Goal: Task Accomplishment & Management: Use online tool/utility

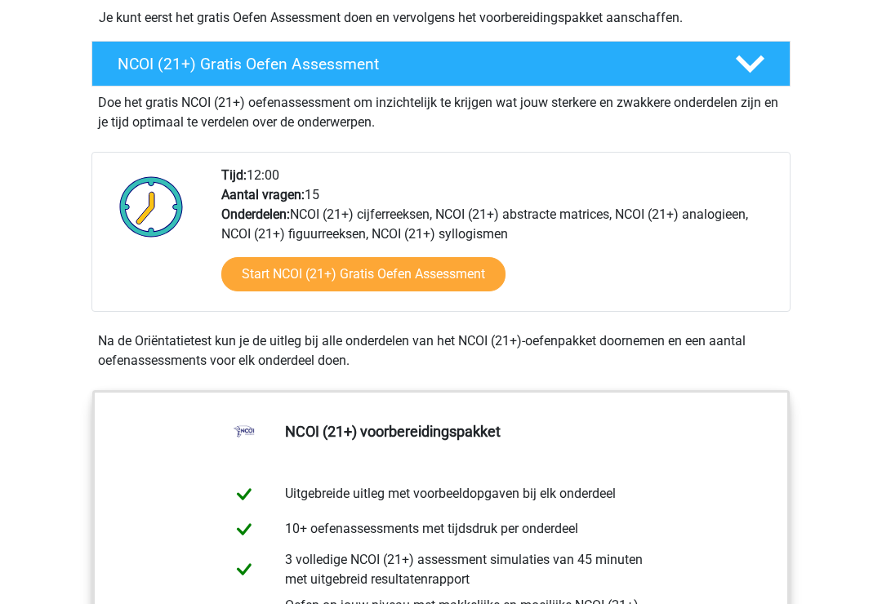
scroll to position [452, 0]
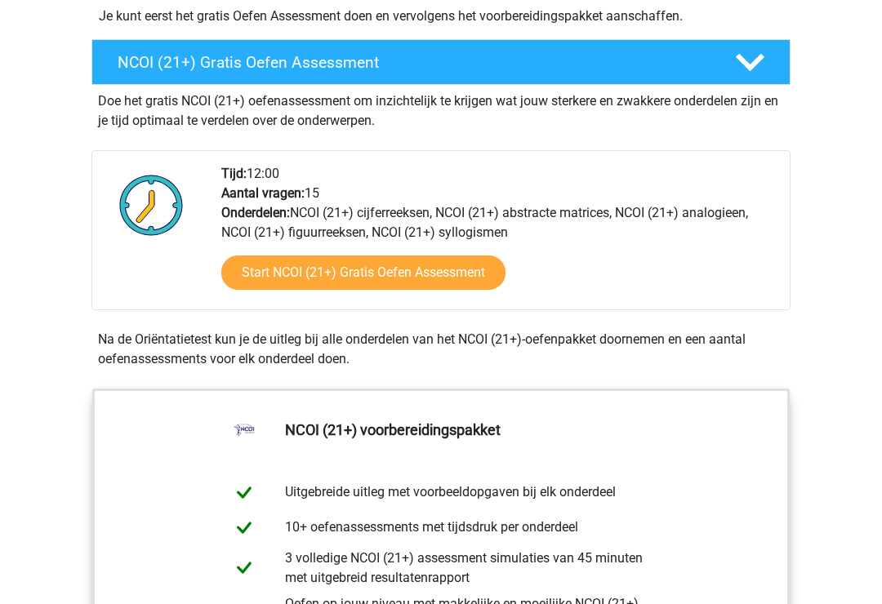
click at [273, 265] on link "Start NCOI (21+) Gratis Oefen Assessment" at bounding box center [363, 273] width 284 height 34
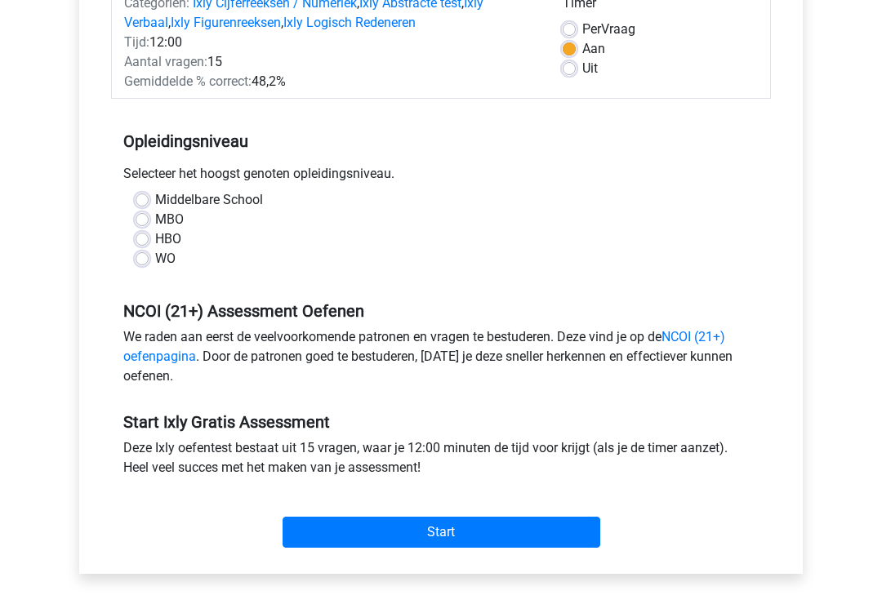
scroll to position [233, 0]
click at [144, 184] on div "Selecteer het hoogst genoten opleidingsniveau." at bounding box center [441, 177] width 660 height 26
click at [155, 194] on label "Middelbare School" at bounding box center [209, 200] width 108 height 20
click at [144, 194] on input "Middelbare School" at bounding box center [141, 198] width 13 height 16
radio input "true"
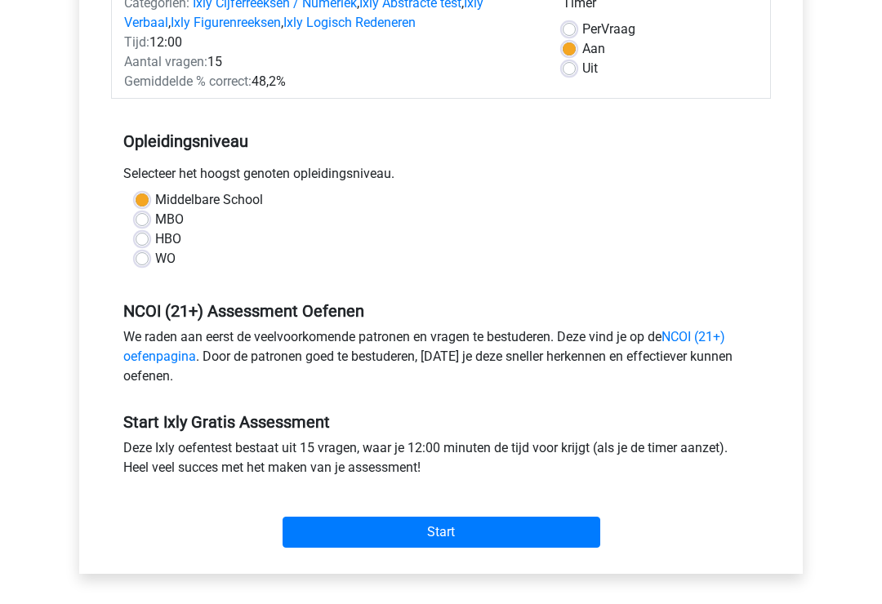
click at [155, 207] on label "Middelbare School" at bounding box center [209, 200] width 108 height 20
click at [142, 207] on input "Middelbare School" at bounding box center [141, 198] width 13 height 16
click at [155, 224] on label "MBO" at bounding box center [169, 220] width 29 height 20
click at [146, 224] on input "MBO" at bounding box center [141, 218] width 13 height 16
radio input "true"
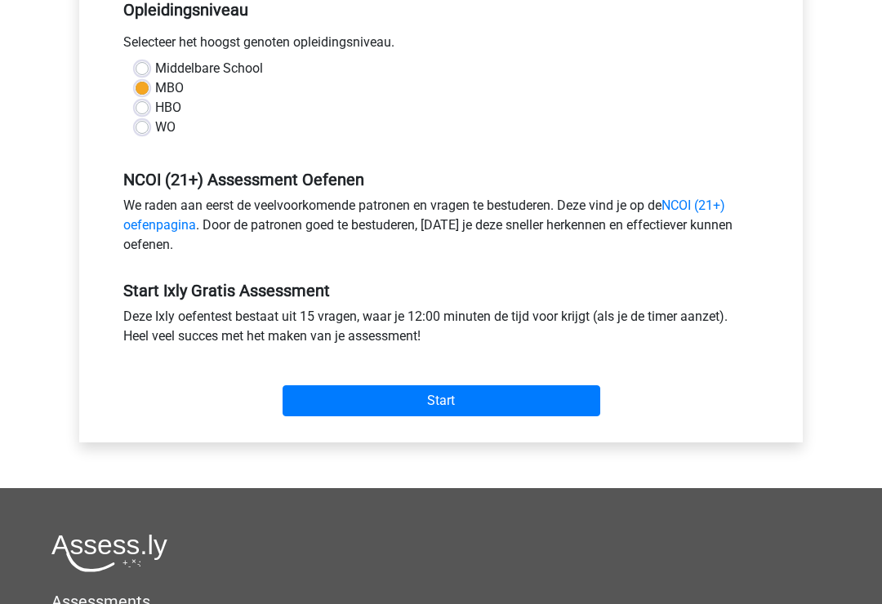
scroll to position [364, 0]
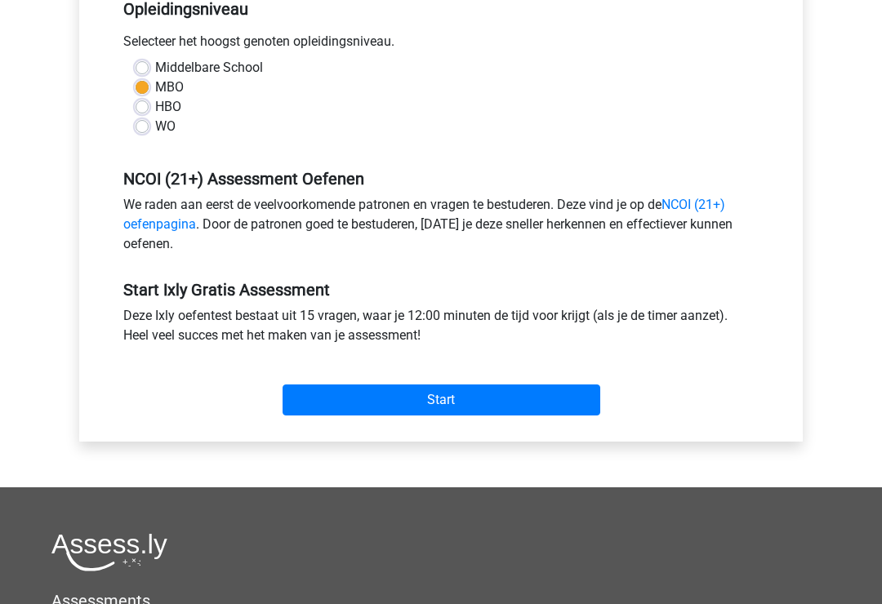
click at [139, 220] on link "NCOI (21+) oefenpagina" at bounding box center [424, 215] width 602 height 35
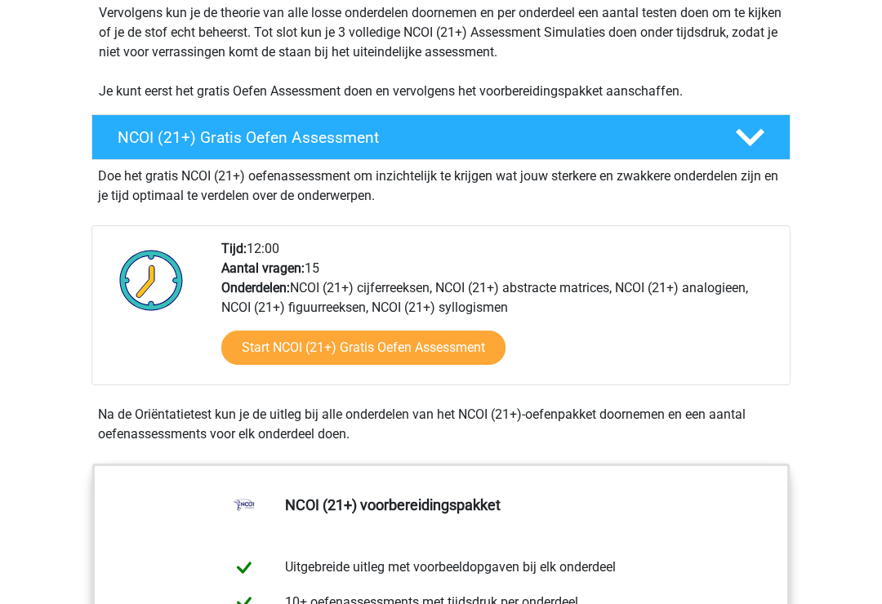
scroll to position [412, 0]
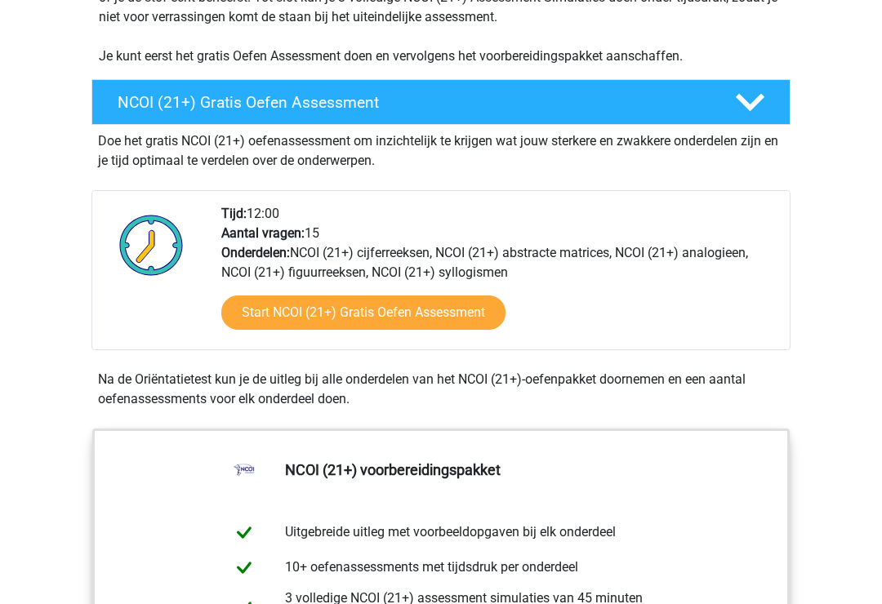
click at [290, 297] on link "Start NCOI (21+) Gratis Oefen Assessment" at bounding box center [363, 313] width 284 height 34
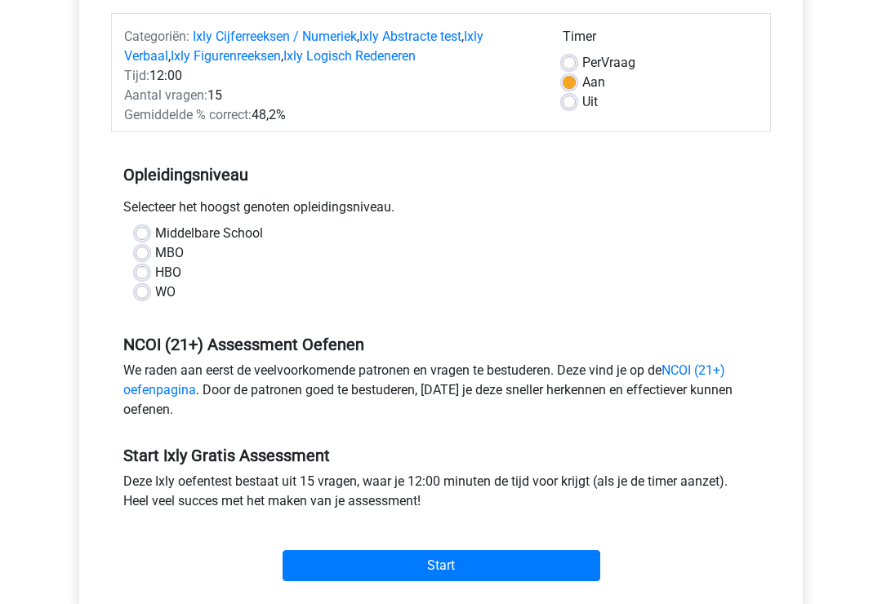
scroll to position [220, 0]
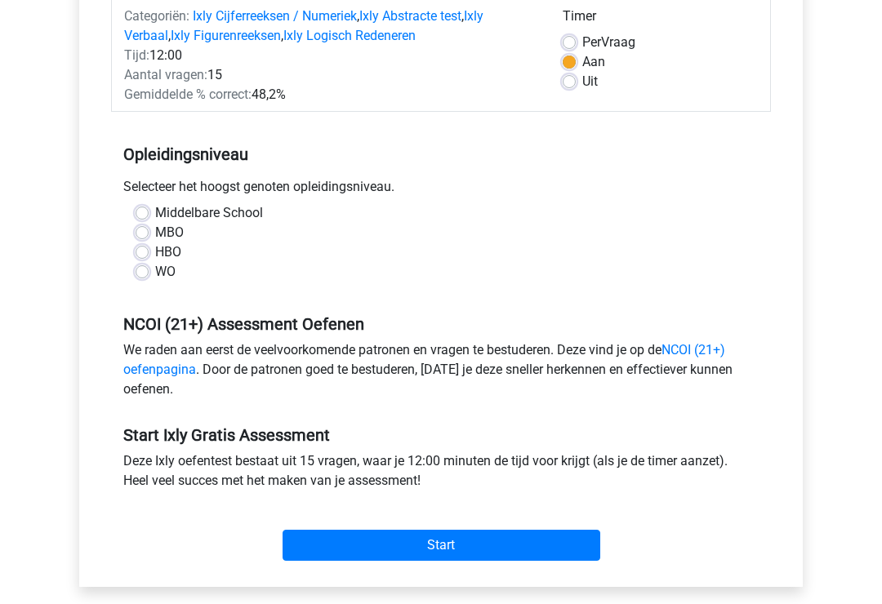
click at [155, 219] on label "Middelbare School" at bounding box center [209, 213] width 108 height 20
click at [137, 219] on input "Middelbare School" at bounding box center [141, 211] width 13 height 16
radio input "true"
click at [155, 216] on label "Middelbare School" at bounding box center [209, 213] width 108 height 20
click at [144, 216] on input "Middelbare School" at bounding box center [141, 211] width 13 height 16
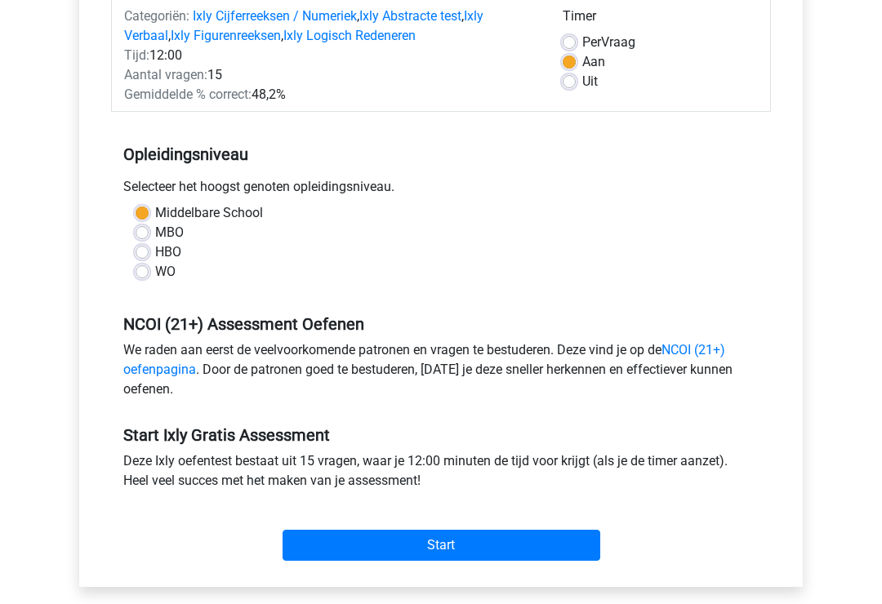
click at [155, 231] on label "MBO" at bounding box center [169, 233] width 29 height 20
click at [142, 231] on input "MBO" at bounding box center [141, 231] width 13 height 16
radio input "true"
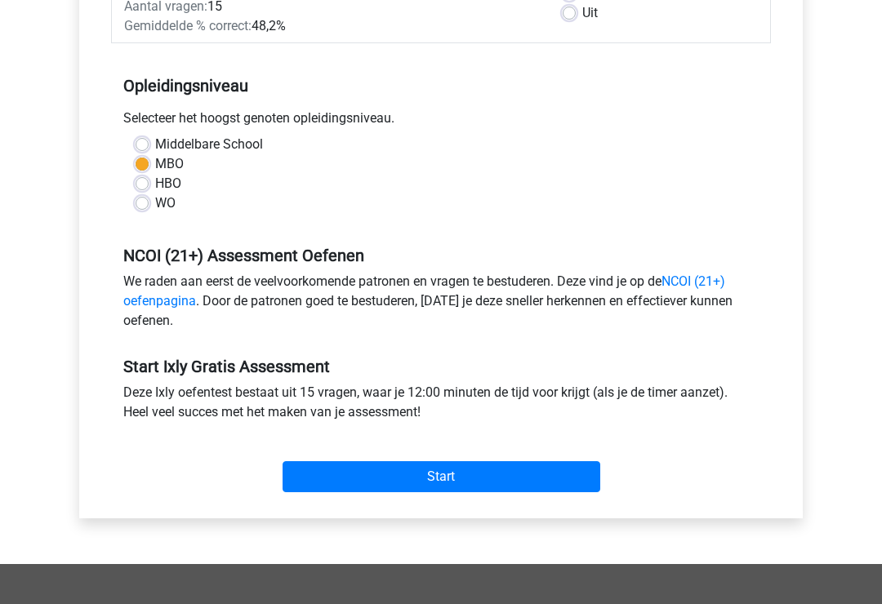
scroll to position [288, 0]
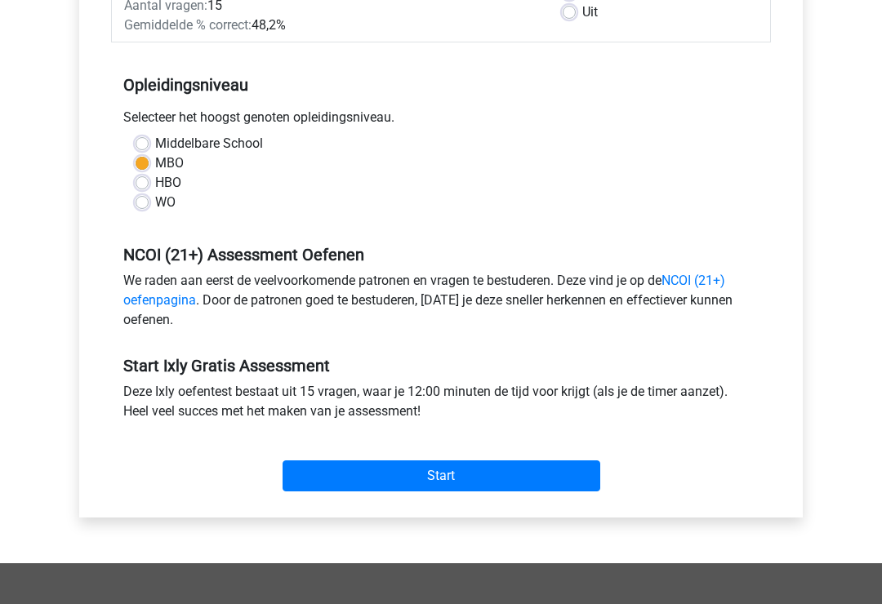
click at [561, 464] on input "Start" at bounding box center [441, 476] width 318 height 31
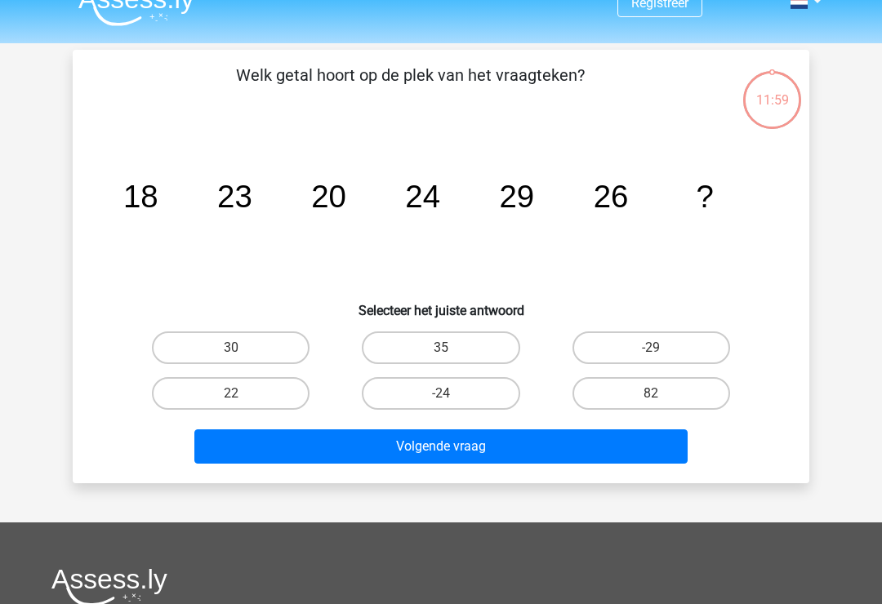
scroll to position [25, 0]
click at [286, 347] on label "30" at bounding box center [231, 347] width 158 height 33
click at [242, 348] on input "30" at bounding box center [236, 353] width 11 height 11
radio input "true"
click at [397, 442] on button "Volgende vraag" at bounding box center [441, 446] width 494 height 34
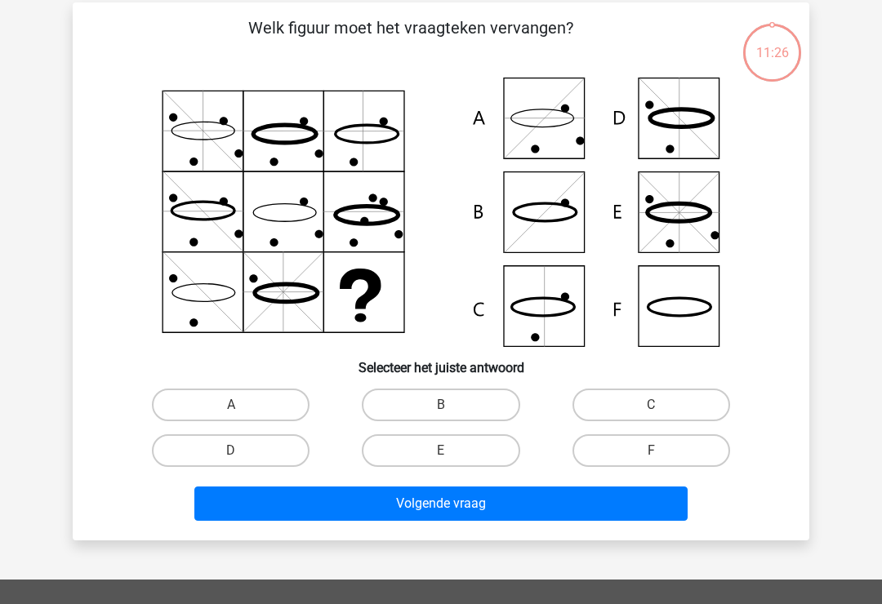
scroll to position [75, 0]
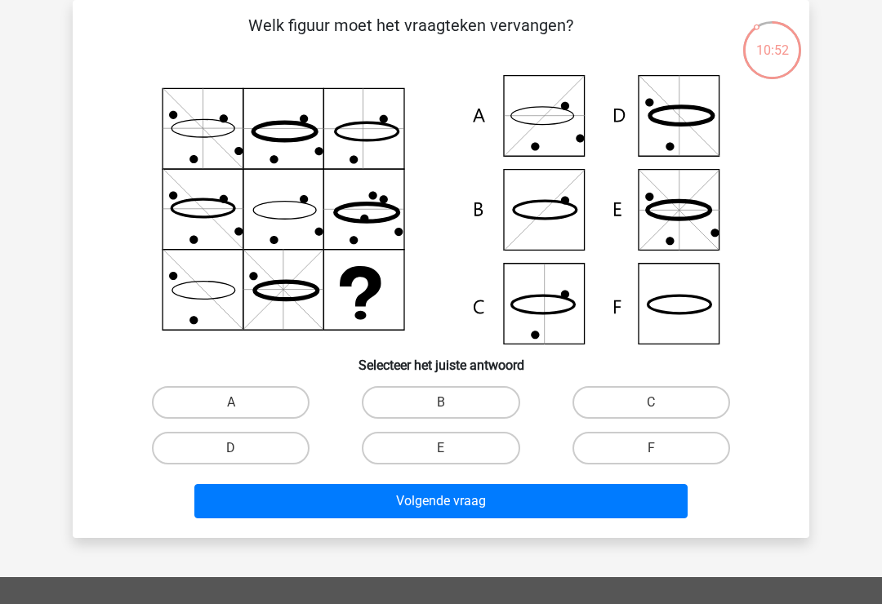
click at [673, 442] on label "F" at bounding box center [651, 448] width 158 height 33
click at [661, 448] on input "F" at bounding box center [656, 453] width 11 height 11
radio input "true"
click at [560, 502] on button "Volgende vraag" at bounding box center [441, 501] width 494 height 34
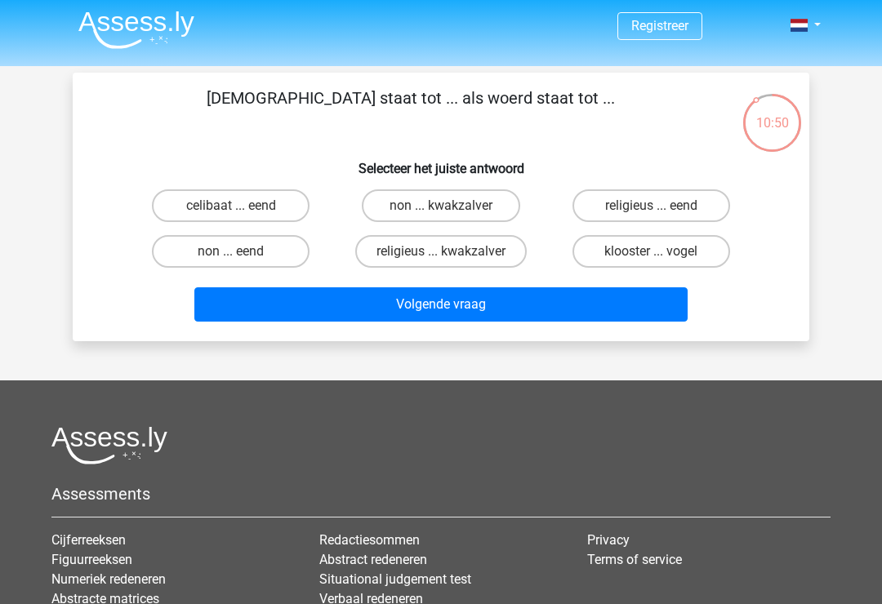
scroll to position [0, 0]
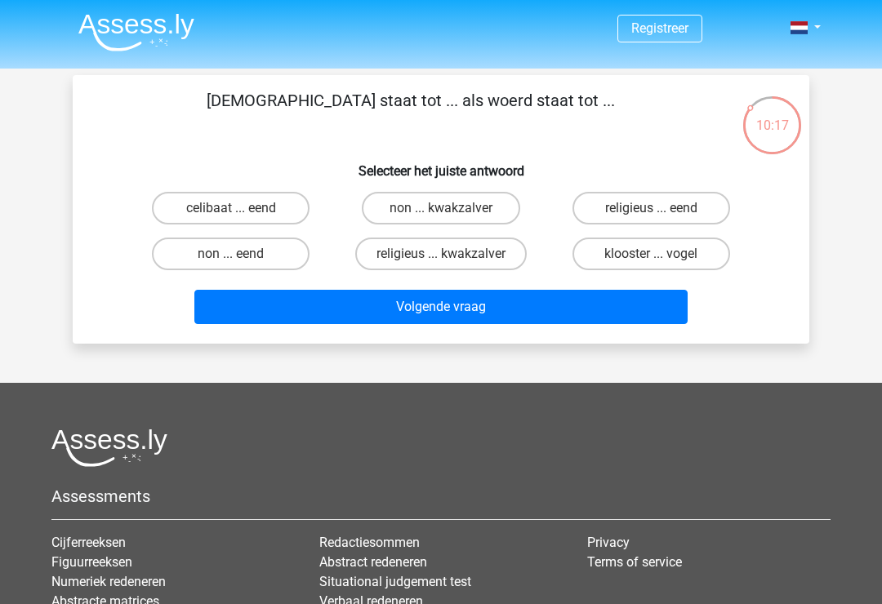
click at [697, 258] on label "klooster ... vogel" at bounding box center [651, 254] width 158 height 33
click at [661, 258] on input "klooster ... vogel" at bounding box center [656, 259] width 11 height 11
radio input "true"
click at [697, 252] on label "klooster ... vogel" at bounding box center [651, 254] width 158 height 33
click at [661, 254] on input "klooster ... vogel" at bounding box center [656, 259] width 11 height 11
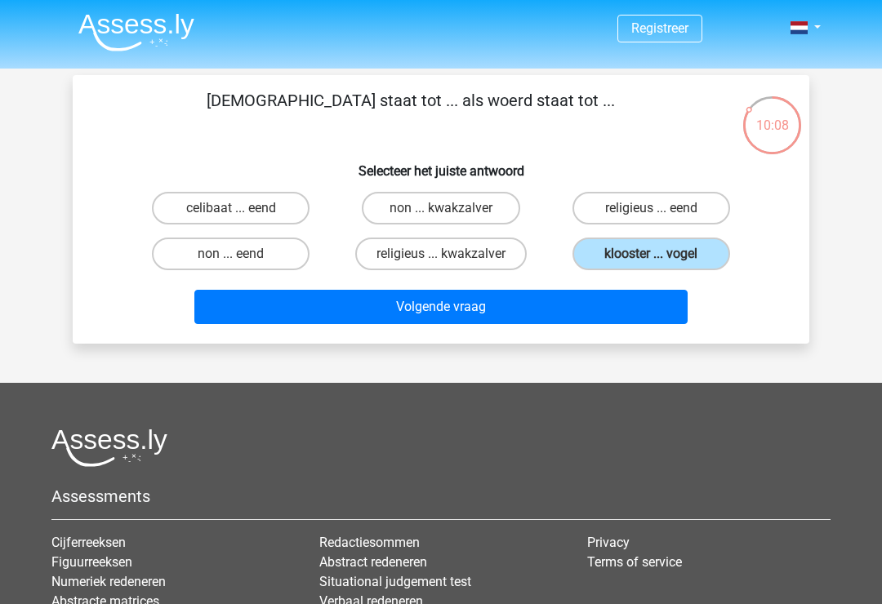
click at [631, 298] on button "Volgende vraag" at bounding box center [441, 307] width 494 height 34
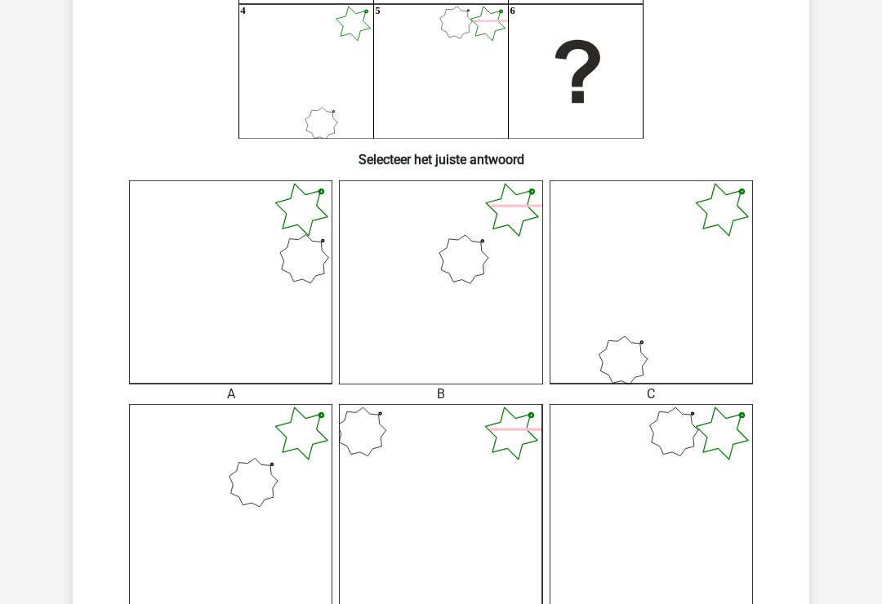
scroll to position [282, 0]
click at [279, 492] on icon at bounding box center [230, 503] width 203 height 203
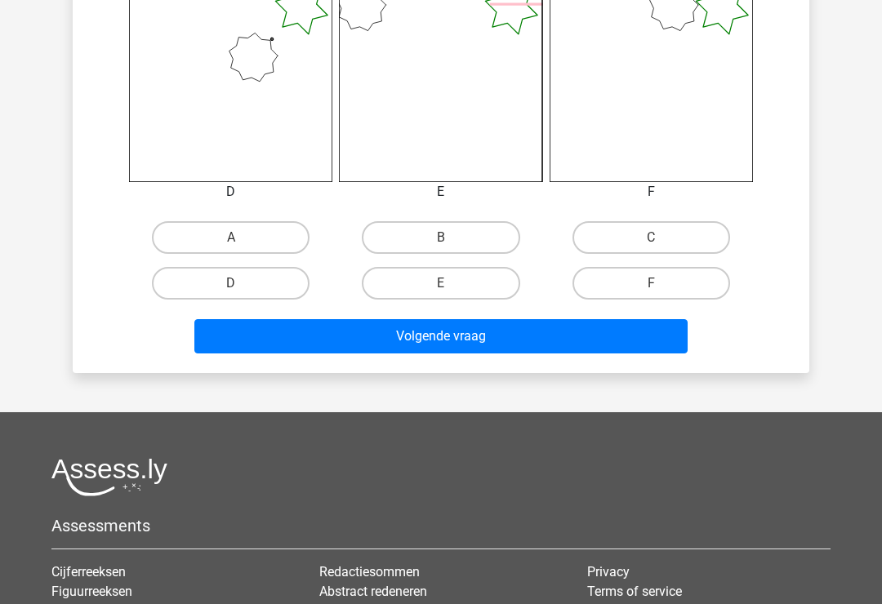
scroll to position [668, 0]
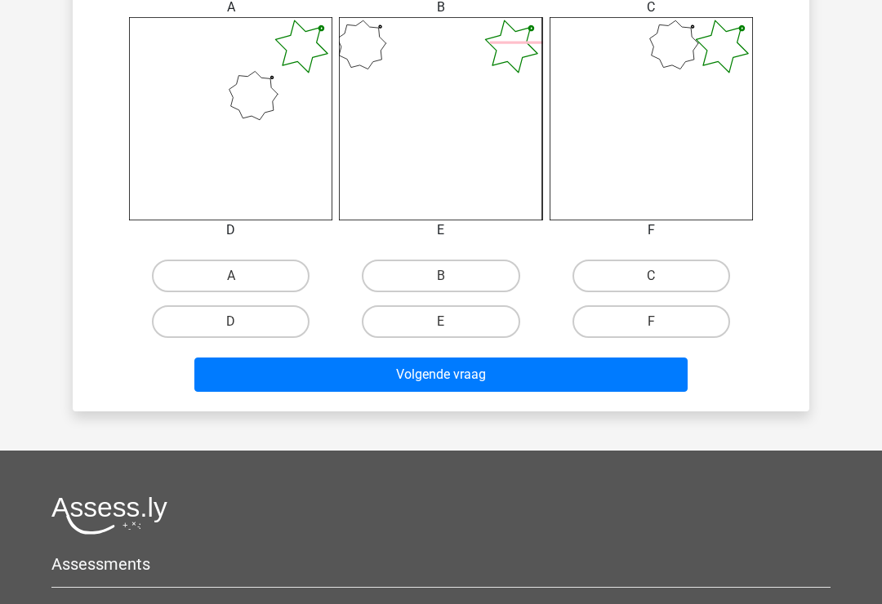
click at [253, 315] on label "D" at bounding box center [231, 321] width 158 height 33
click at [242, 322] on input "D" at bounding box center [236, 327] width 11 height 11
radio input "true"
click at [430, 375] on button "Volgende vraag" at bounding box center [441, 375] width 494 height 34
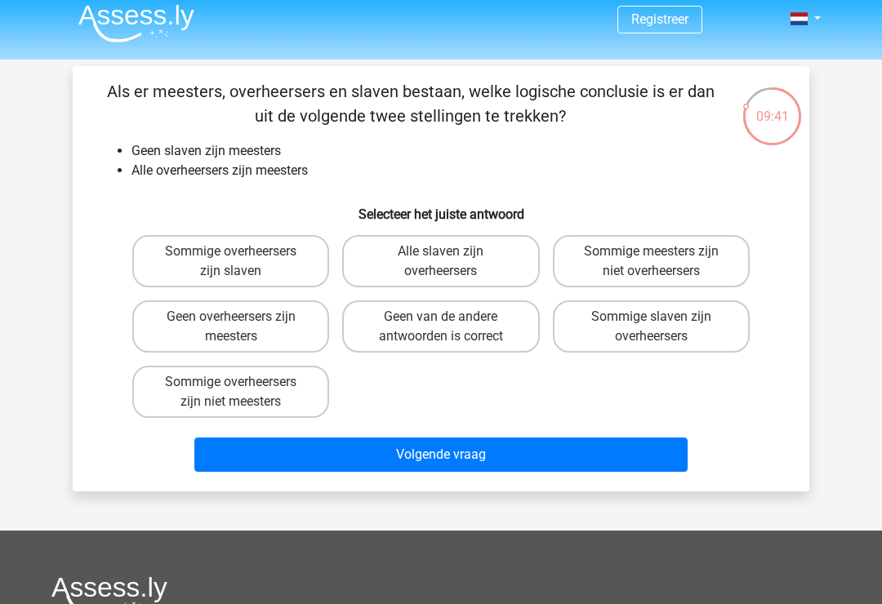
scroll to position [8, 0]
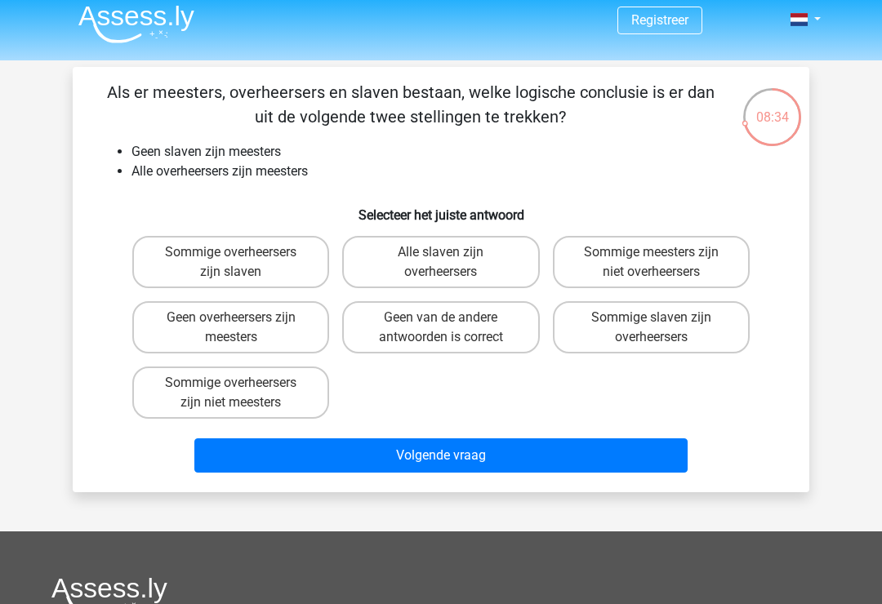
click at [707, 266] on label "Sommige meesters zijn niet overheersers" at bounding box center [651, 262] width 197 height 52
click at [661, 263] on input "Sommige meesters zijn niet overheersers" at bounding box center [656, 257] width 11 height 11
radio input "true"
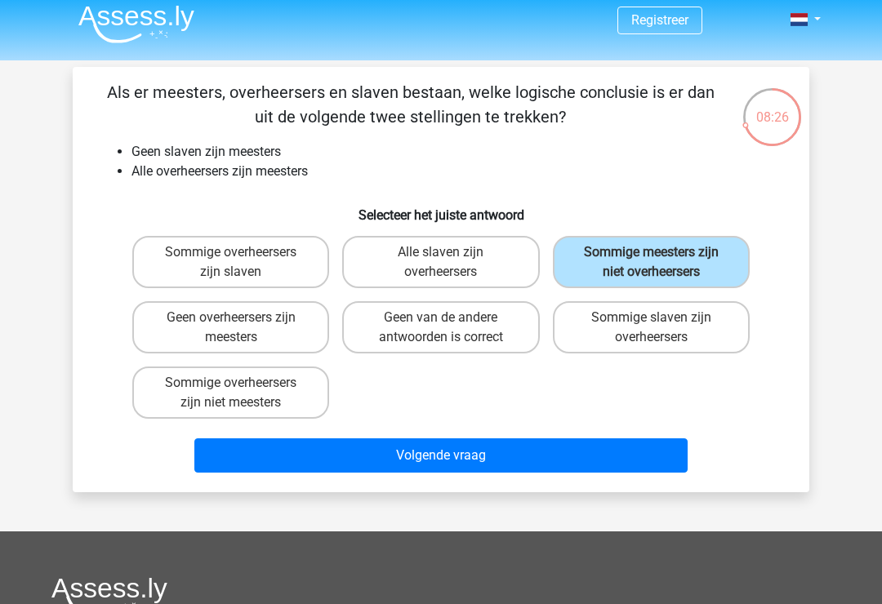
click at [597, 459] on button "Volgende vraag" at bounding box center [441, 455] width 494 height 34
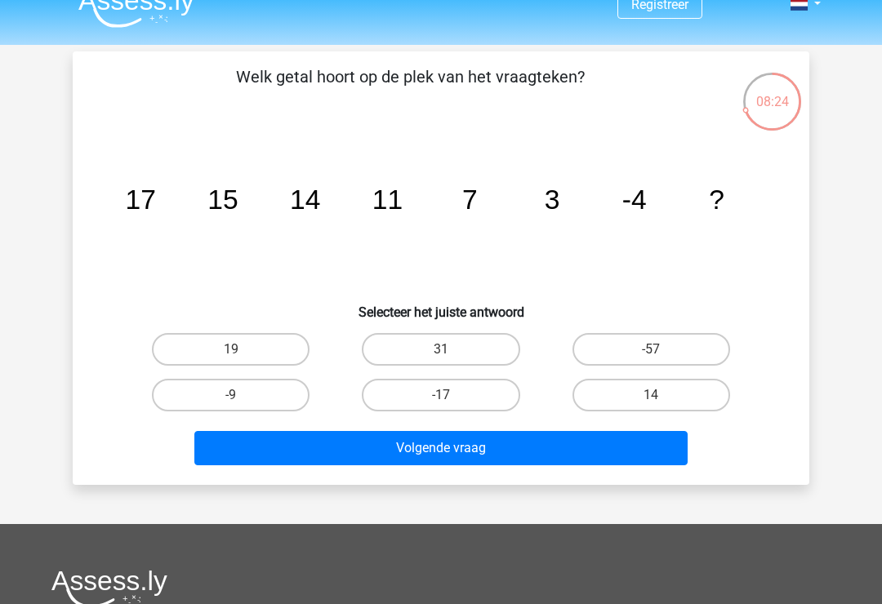
scroll to position [16, 0]
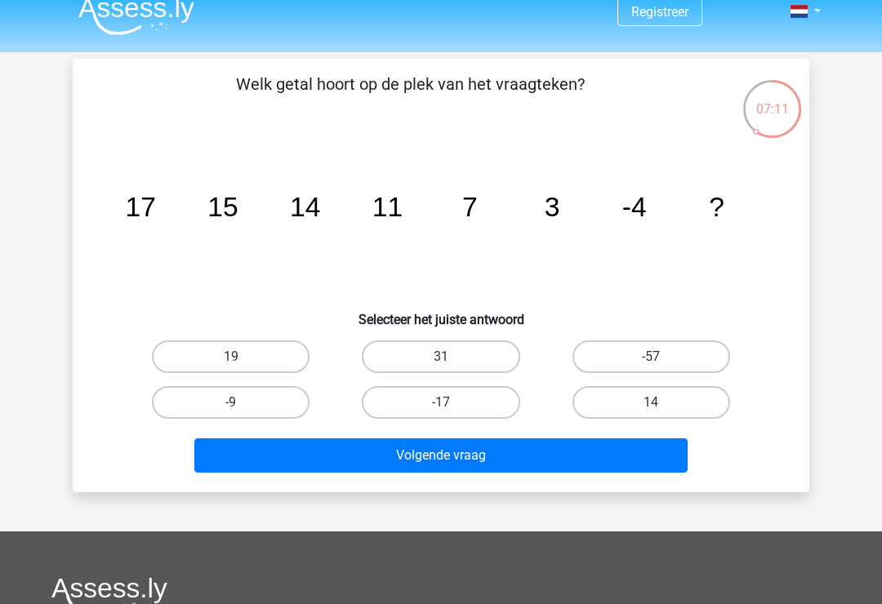
click at [479, 390] on label "-17" at bounding box center [441, 402] width 158 height 33
click at [451, 402] on input "-17" at bounding box center [446, 407] width 11 height 11
radio input "true"
click at [480, 453] on button "Volgende vraag" at bounding box center [441, 455] width 494 height 34
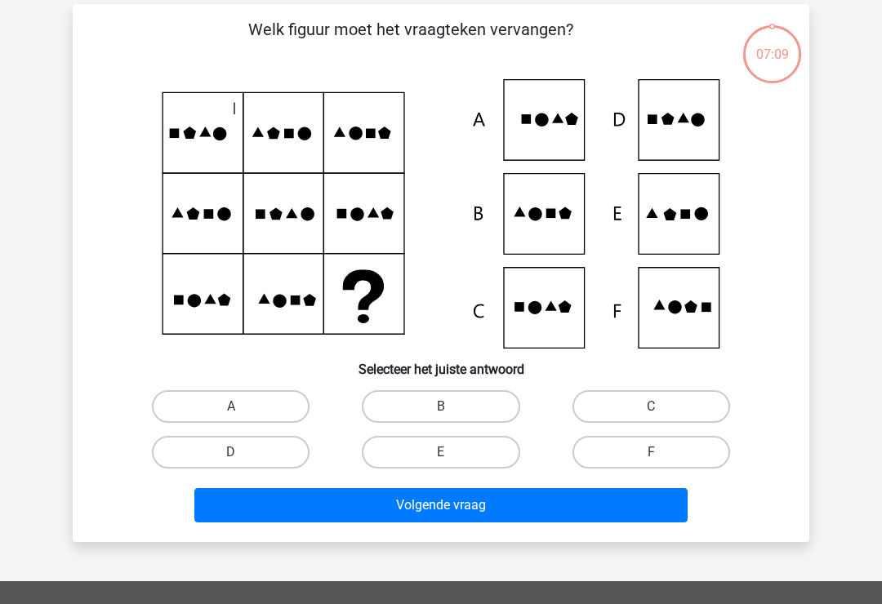
scroll to position [75, 0]
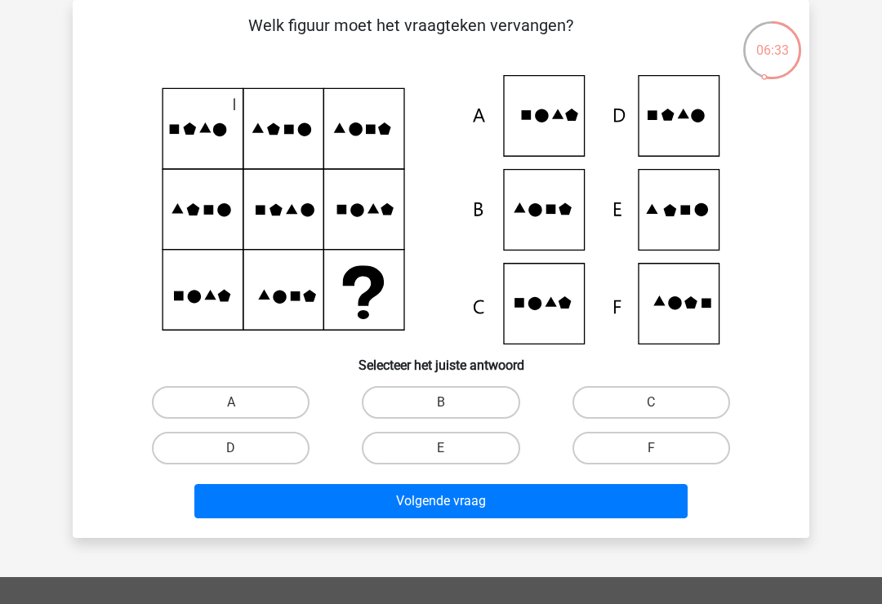
click at [479, 403] on label "B" at bounding box center [441, 402] width 158 height 33
click at [451, 403] on input "B" at bounding box center [446, 407] width 11 height 11
radio input "true"
click at [486, 492] on button "Volgende vraag" at bounding box center [441, 501] width 494 height 34
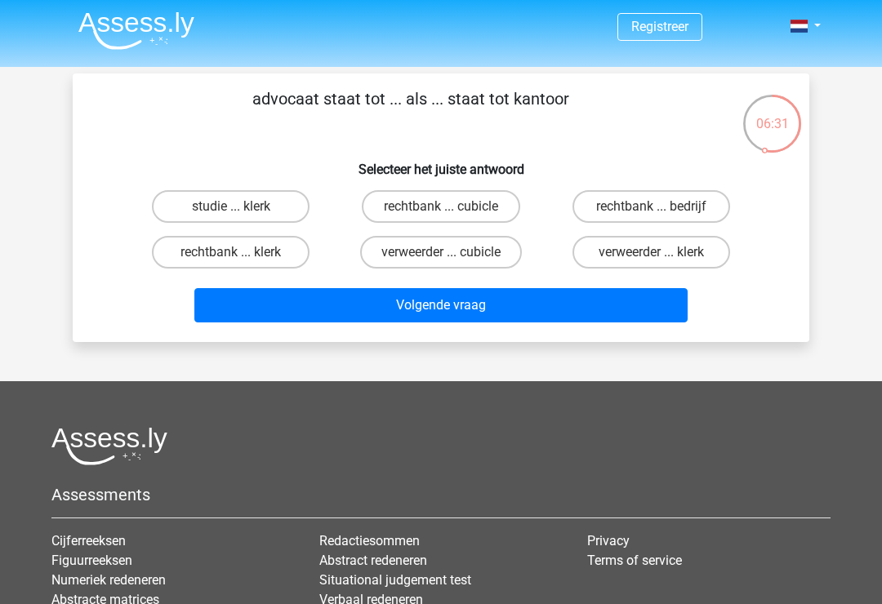
scroll to position [1, 0]
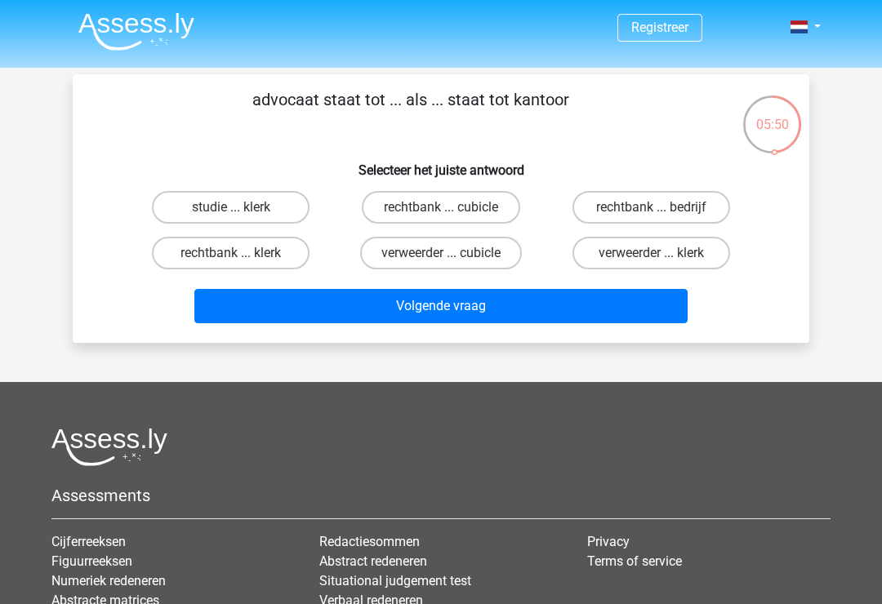
click at [192, 256] on label "rechtbank ... klerk" at bounding box center [231, 253] width 158 height 33
click at [231, 256] on input "rechtbank ... klerk" at bounding box center [236, 258] width 11 height 11
radio input "true"
click at [322, 299] on button "Volgende vraag" at bounding box center [441, 306] width 494 height 34
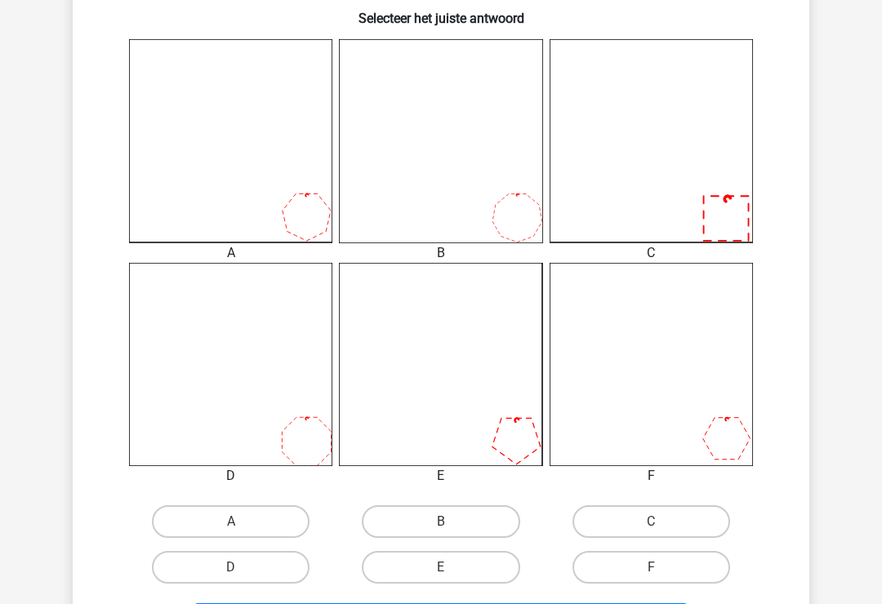
scroll to position [422, 0]
click at [247, 516] on label "A" at bounding box center [231, 521] width 158 height 33
click at [242, 522] on input "A" at bounding box center [236, 527] width 11 height 11
radio input "true"
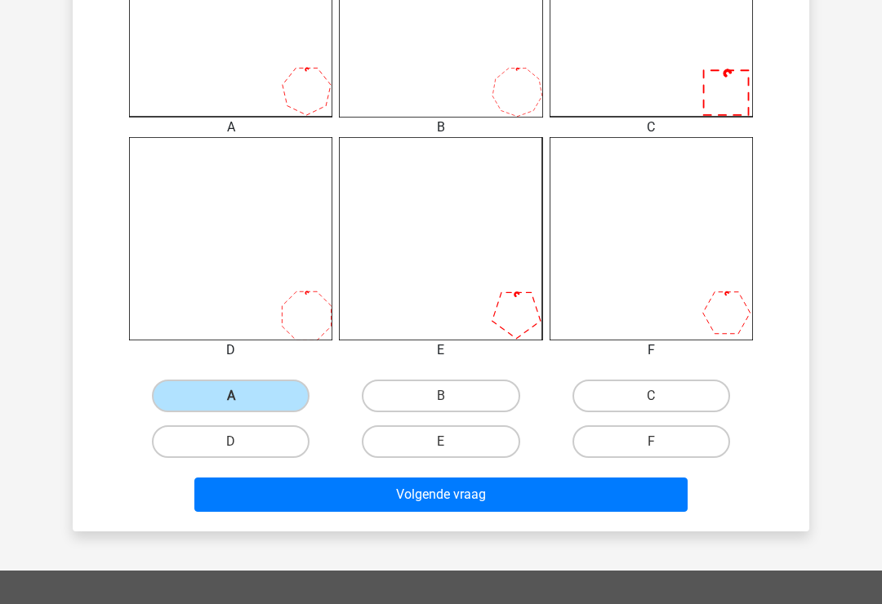
click at [432, 499] on button "Volgende vraag" at bounding box center [441, 494] width 494 height 34
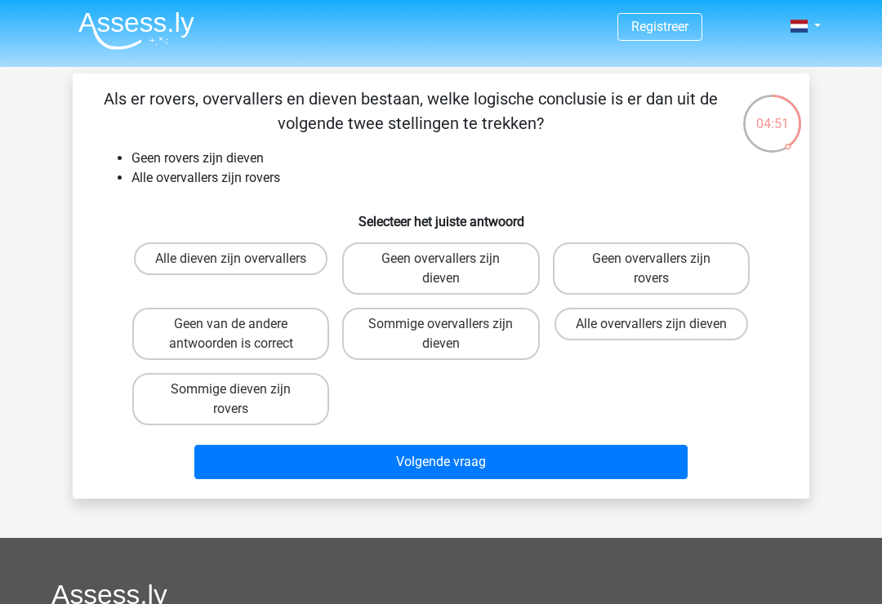
scroll to position [0, 0]
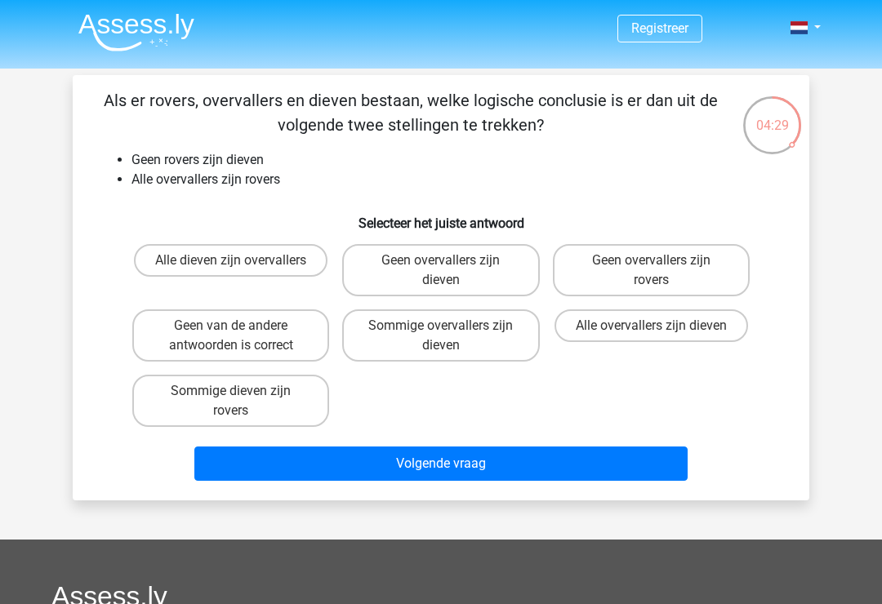
click at [495, 276] on label "Geen overvallers zijn dieven" at bounding box center [440, 270] width 197 height 52
click at [451, 271] on input "Geen overvallers zijn dieven" at bounding box center [446, 265] width 11 height 11
radio input "true"
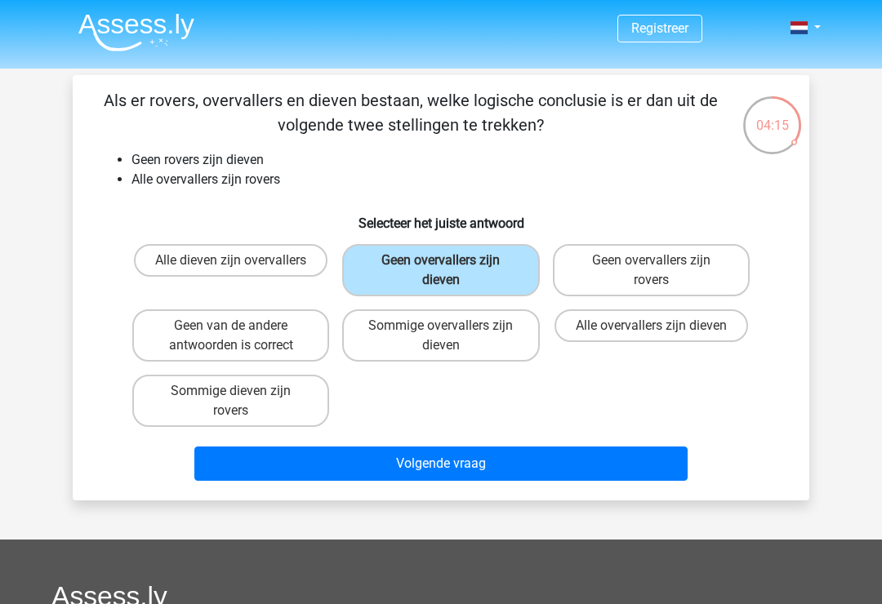
click at [493, 322] on label "Sommige overvallers zijn dieven" at bounding box center [440, 335] width 197 height 52
click at [451, 326] on input "Sommige overvallers zijn dieven" at bounding box center [446, 331] width 11 height 11
radio input "true"
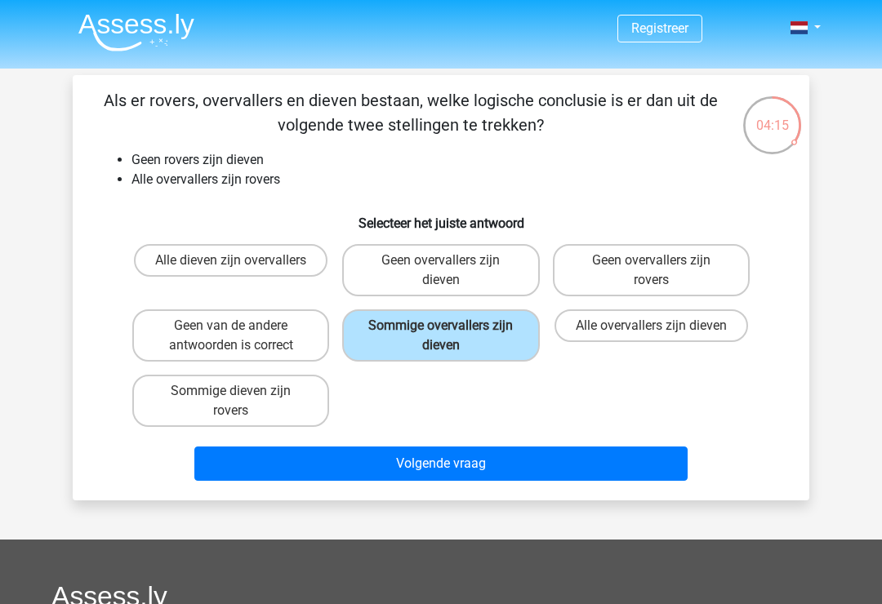
click at [510, 256] on label "Geen overvallers zijn dieven" at bounding box center [440, 270] width 197 height 52
click at [451, 260] on input "Geen overvallers zijn dieven" at bounding box center [446, 265] width 11 height 11
radio input "true"
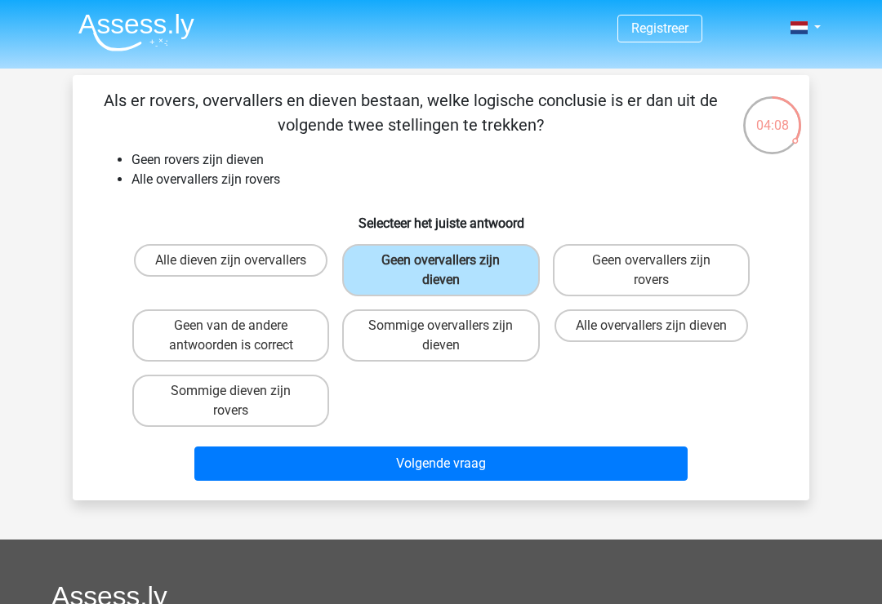
click at [486, 458] on button "Volgende vraag" at bounding box center [441, 463] width 494 height 34
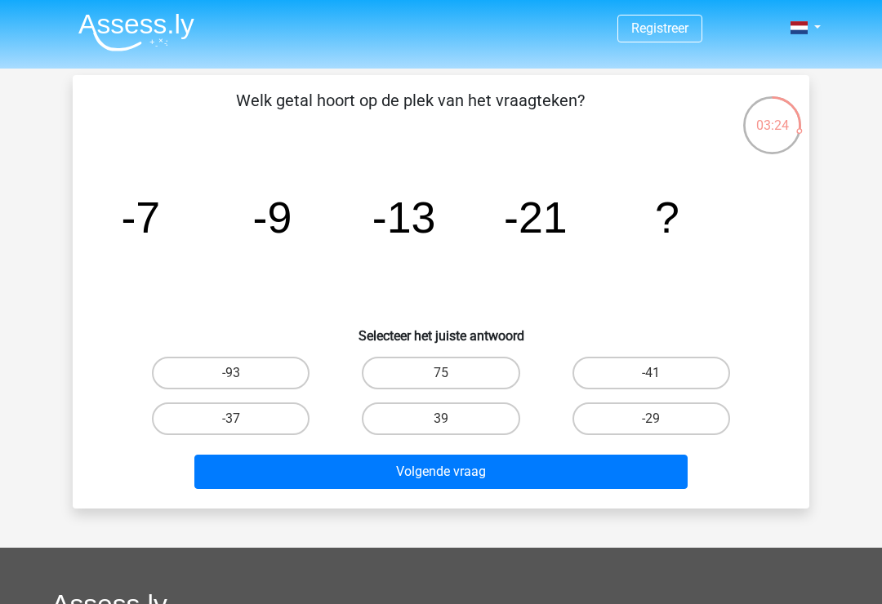
click at [277, 421] on label "-37" at bounding box center [231, 418] width 158 height 33
click at [242, 421] on input "-37" at bounding box center [236, 424] width 11 height 11
radio input "true"
click at [375, 473] on button "Volgende vraag" at bounding box center [441, 472] width 494 height 34
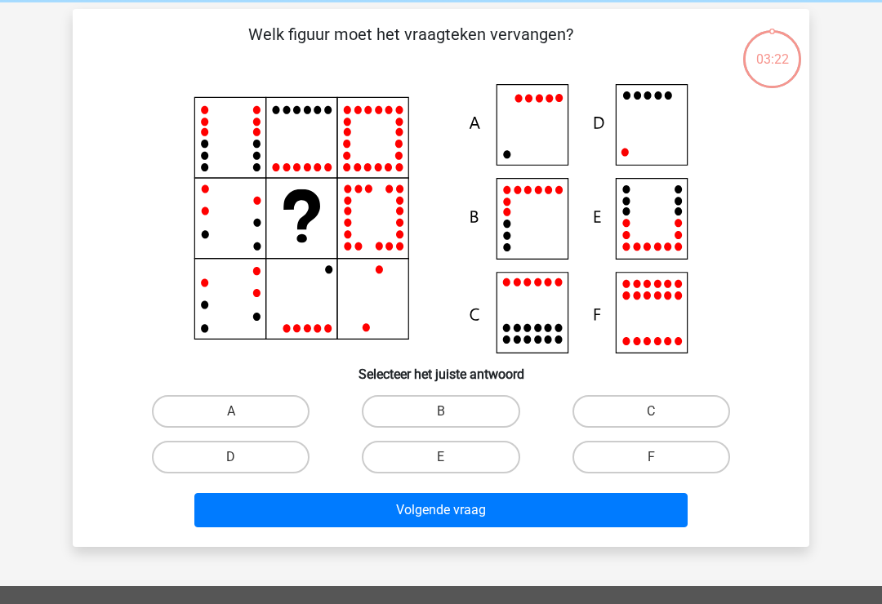
scroll to position [75, 0]
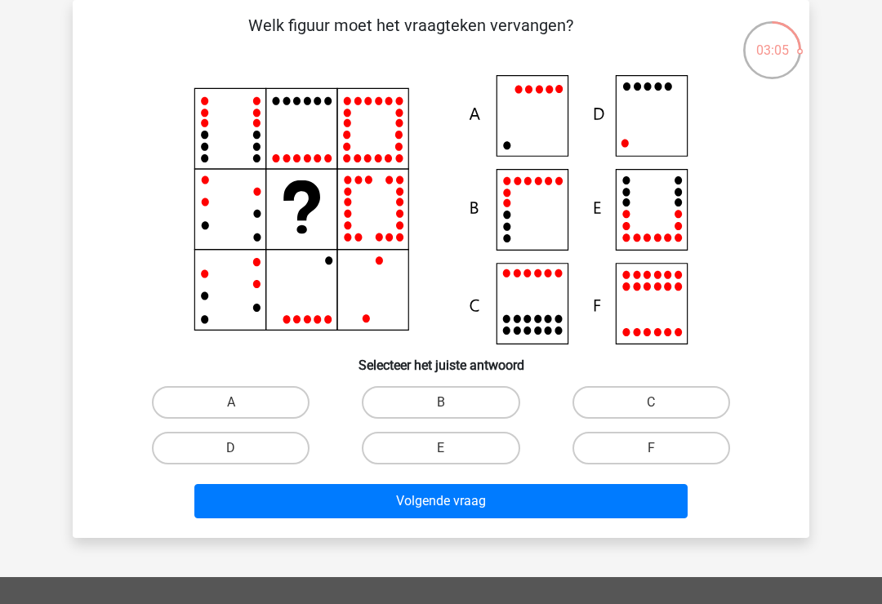
click at [620, 451] on label "F" at bounding box center [651, 448] width 158 height 33
click at [651, 451] on input "F" at bounding box center [656, 453] width 11 height 11
radio input "true"
click at [554, 507] on button "Volgende vraag" at bounding box center [441, 501] width 494 height 34
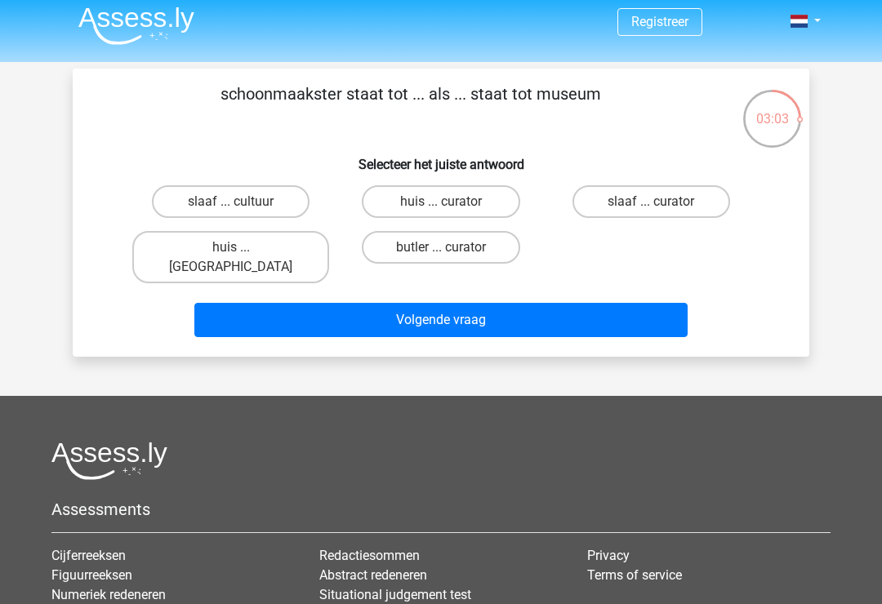
scroll to position [0, 0]
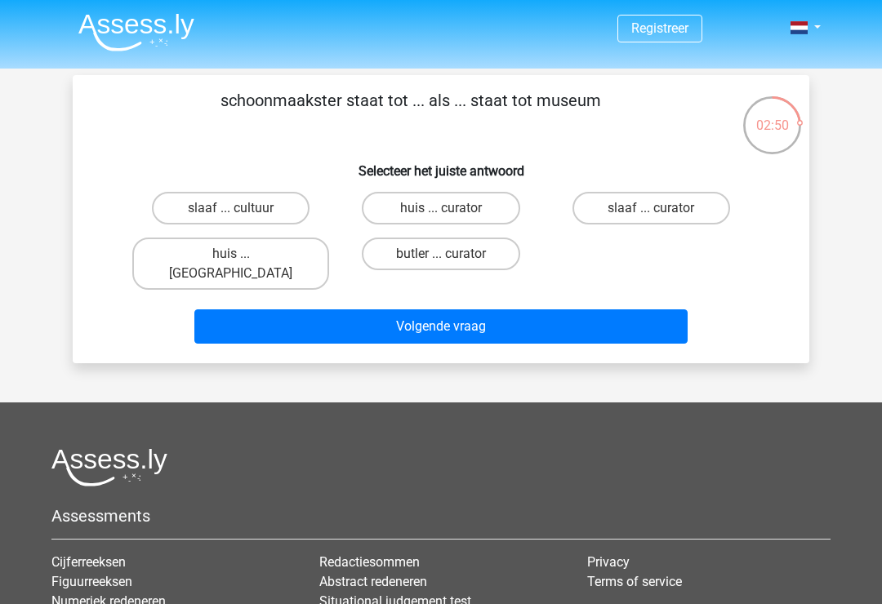
click at [385, 209] on label "huis ... curator" at bounding box center [441, 208] width 158 height 33
click at [441, 209] on input "huis ... curator" at bounding box center [446, 213] width 11 height 11
radio input "true"
click at [618, 309] on button "Volgende vraag" at bounding box center [441, 326] width 494 height 34
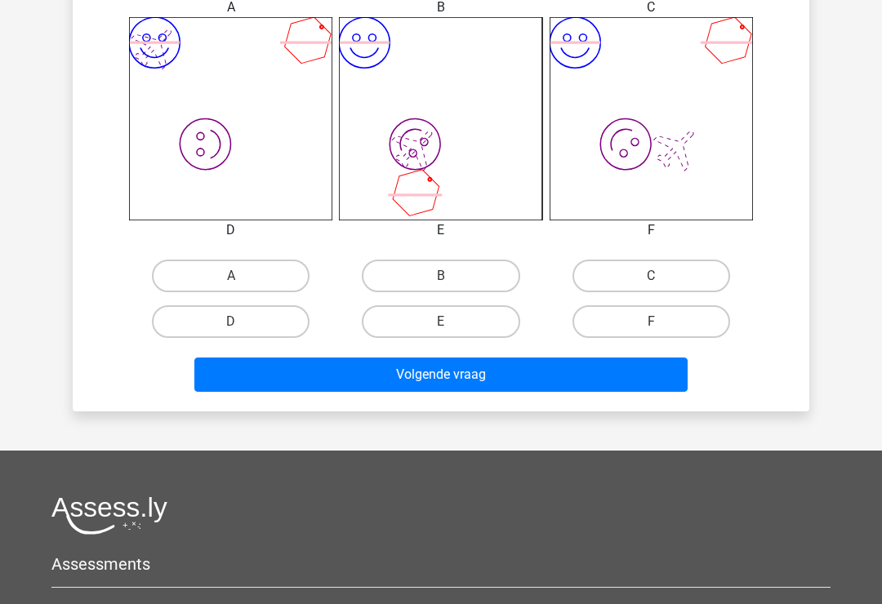
scroll to position [677, 0]
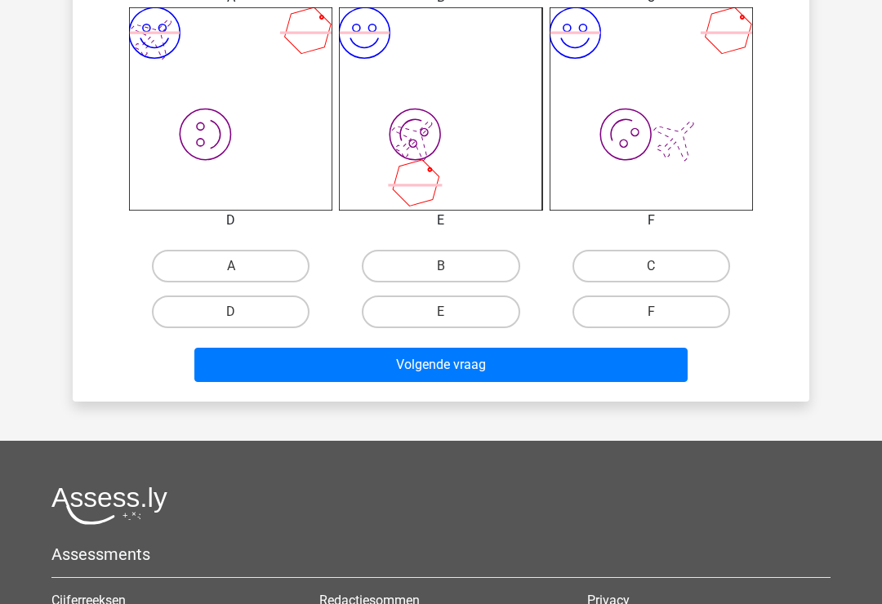
click at [485, 266] on label "B" at bounding box center [441, 266] width 158 height 33
click at [451, 266] on input "B" at bounding box center [446, 271] width 11 height 11
radio input "true"
click at [488, 352] on button "Volgende vraag" at bounding box center [441, 365] width 494 height 34
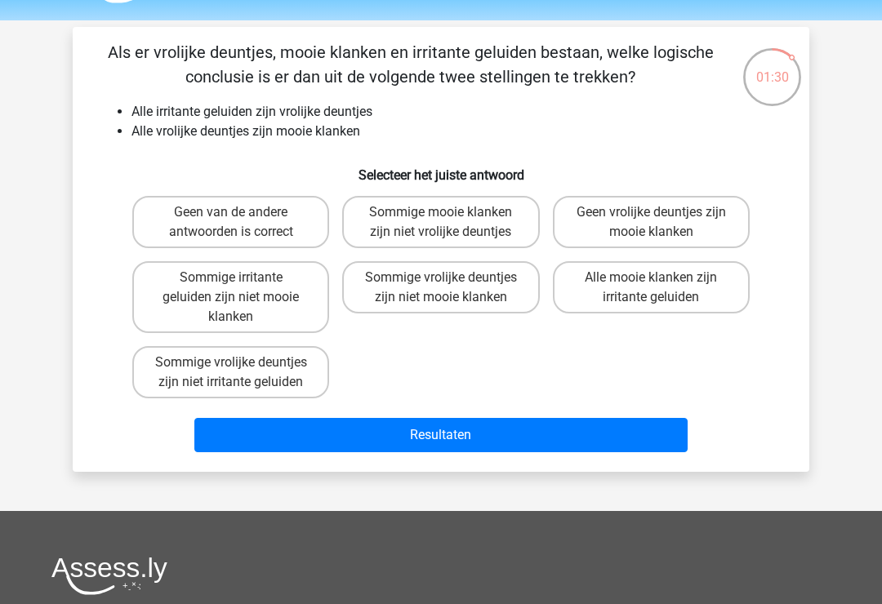
scroll to position [0, 0]
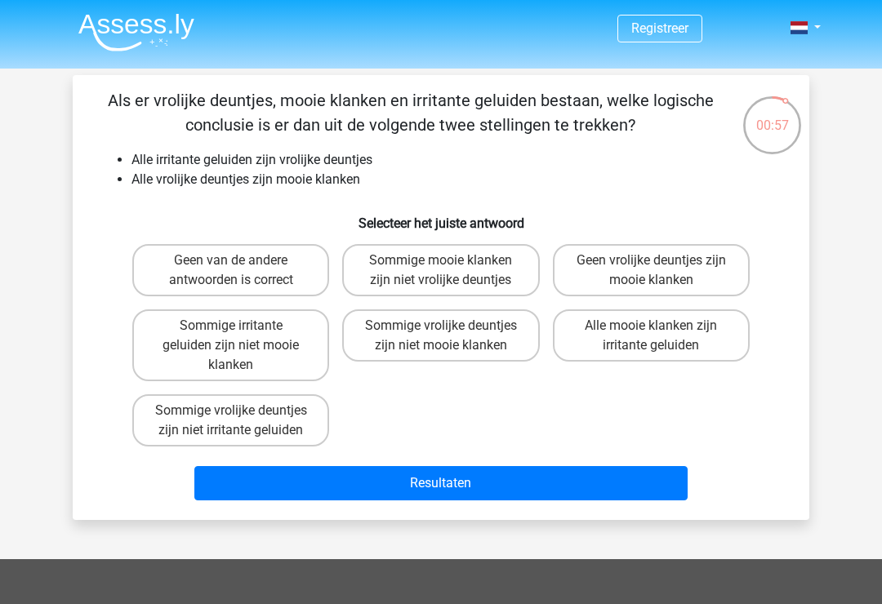
click at [694, 334] on label "Alle mooie klanken zijn irritante geluiden" at bounding box center [651, 335] width 197 height 52
click at [661, 334] on input "Alle mooie klanken zijn irritante geluiden" at bounding box center [656, 331] width 11 height 11
radio input "true"
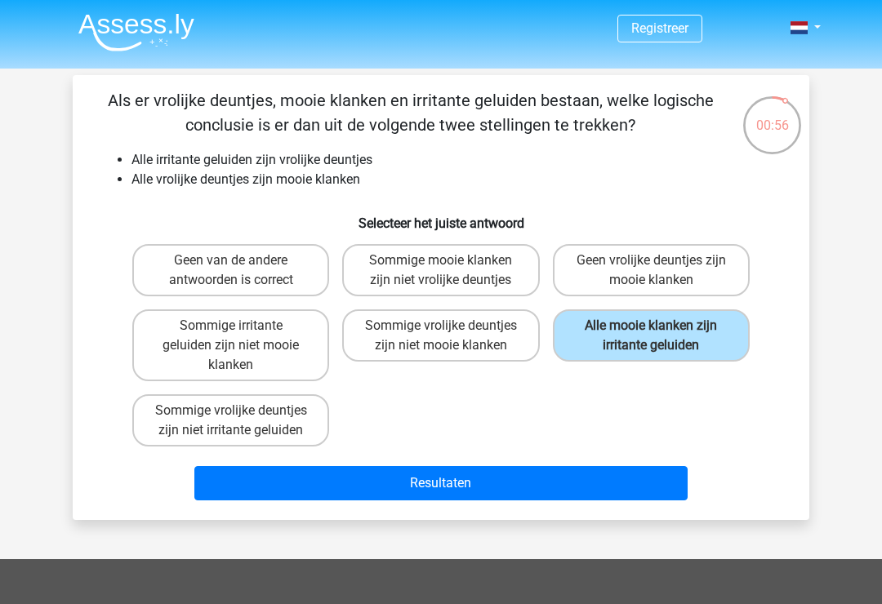
click at [603, 483] on button "Resultaten" at bounding box center [441, 483] width 494 height 34
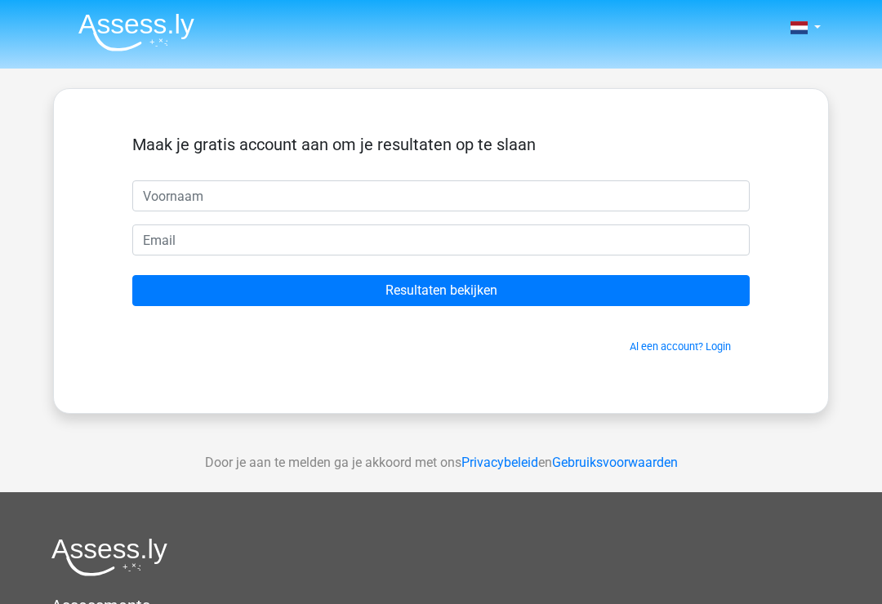
click at [561, 181] on input "text" at bounding box center [440, 195] width 617 height 31
click at [531, 194] on input "Melle" at bounding box center [440, 195] width 617 height 31
type input "Melle"
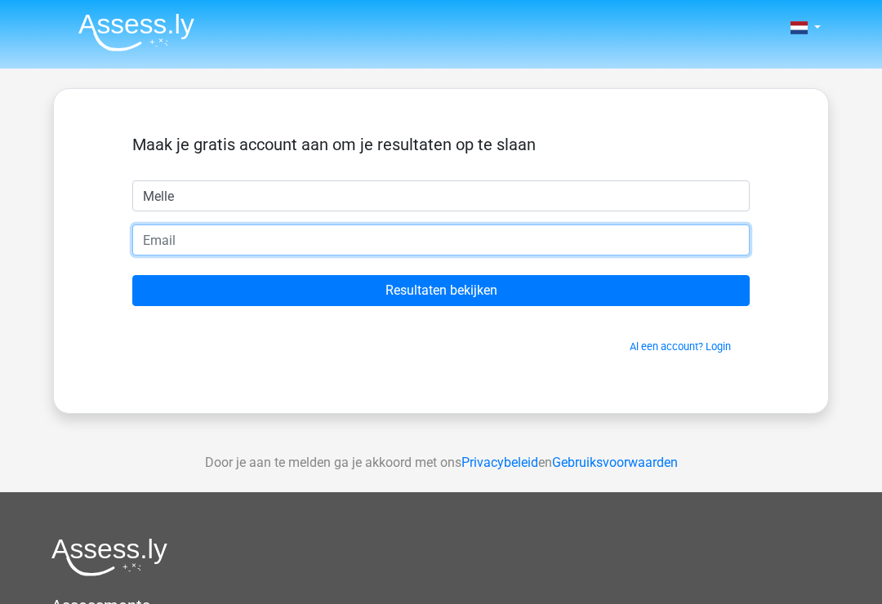
click at [531, 236] on input "email" at bounding box center [440, 239] width 617 height 31
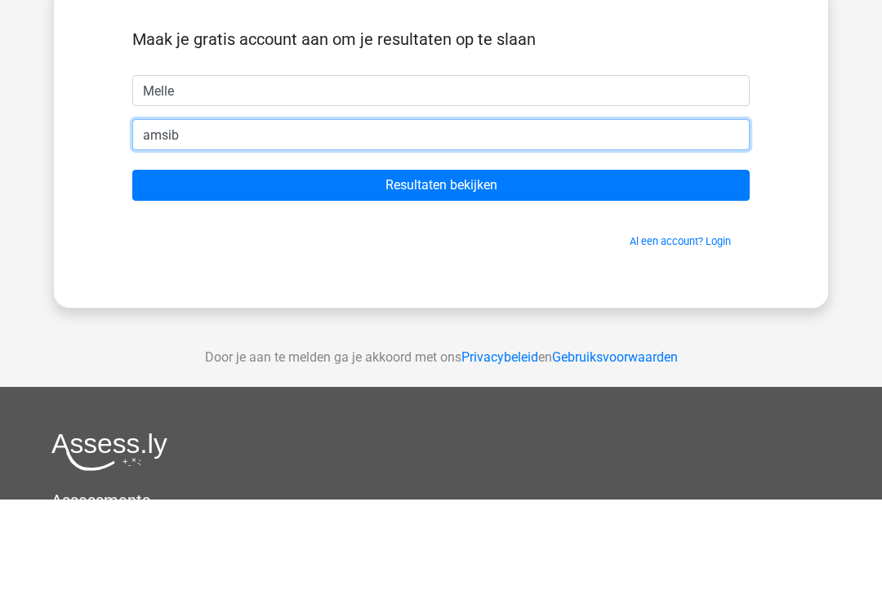
click at [593, 224] on input "amsib" at bounding box center [440, 239] width 617 height 31
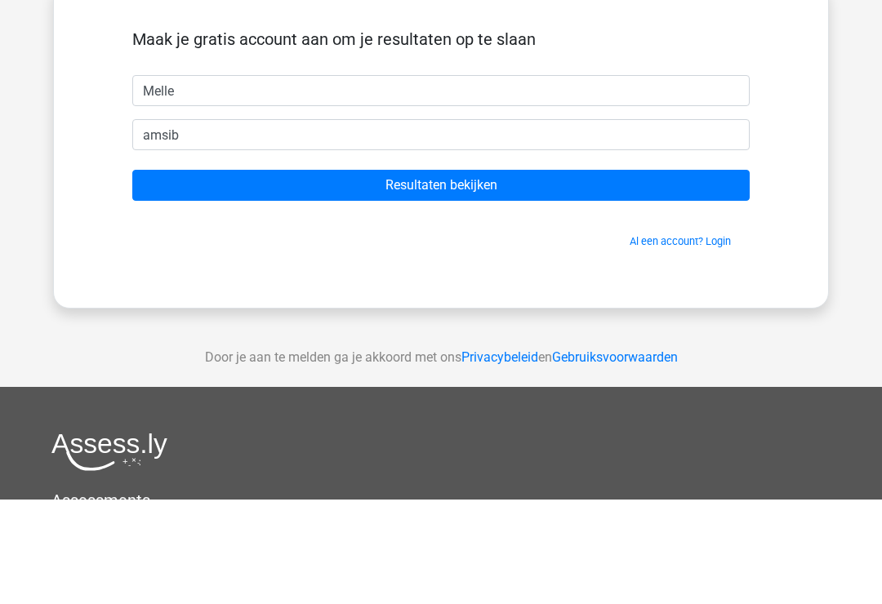
click at [587, 275] on input "Resultaten bekijken" at bounding box center [440, 290] width 617 height 31
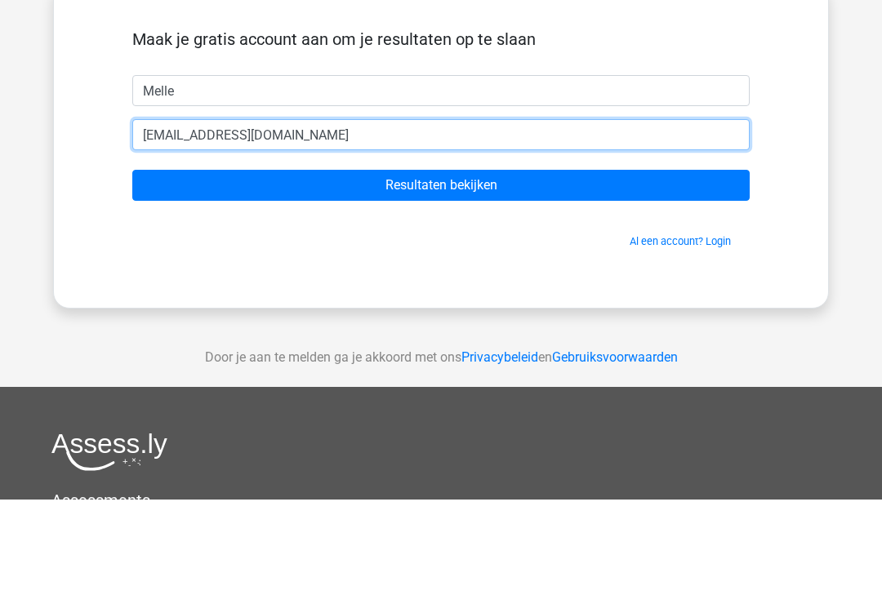
type input "[EMAIL_ADDRESS][DOMAIN_NAME]"
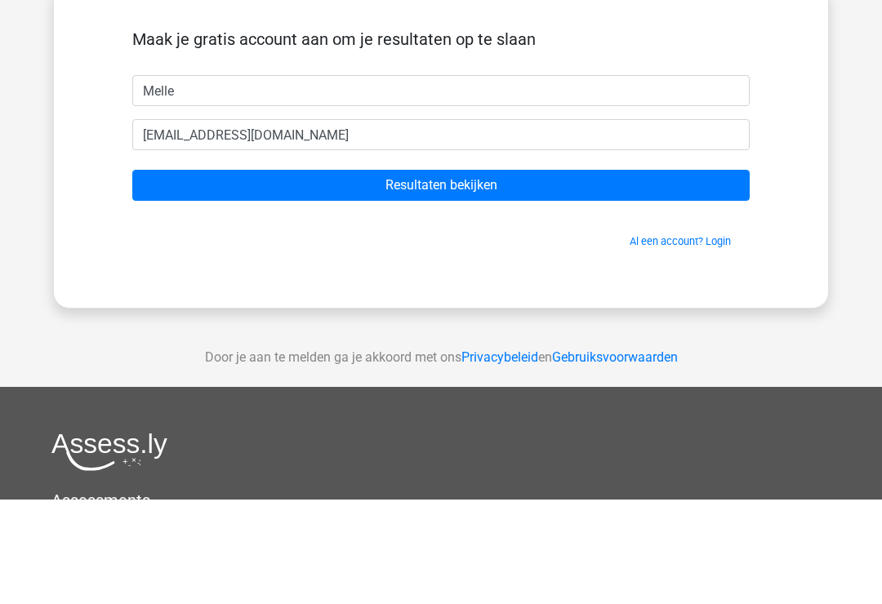
click at [666, 275] on input "Resultaten bekijken" at bounding box center [440, 290] width 617 height 31
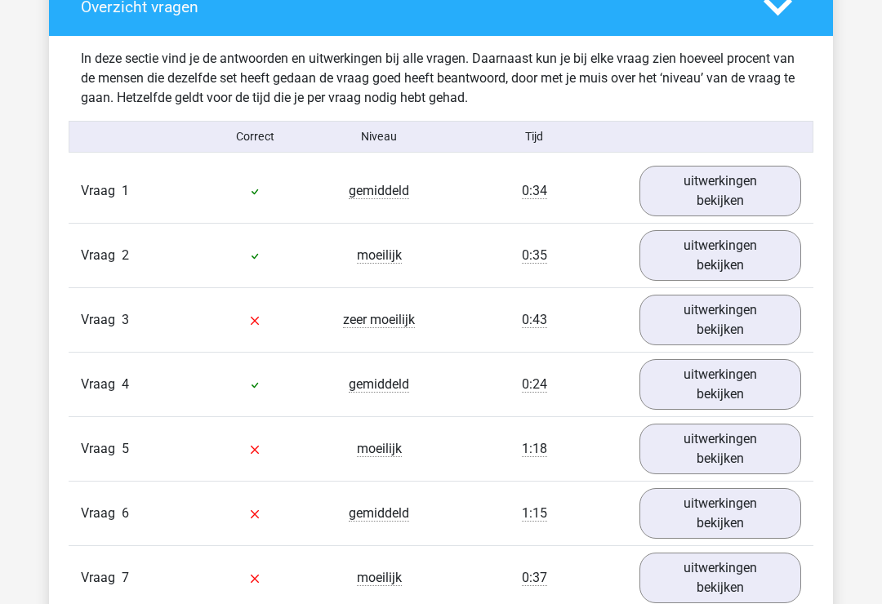
scroll to position [1749, 0]
click at [728, 325] on link "uitwerkingen bekijken" at bounding box center [720, 320] width 162 height 51
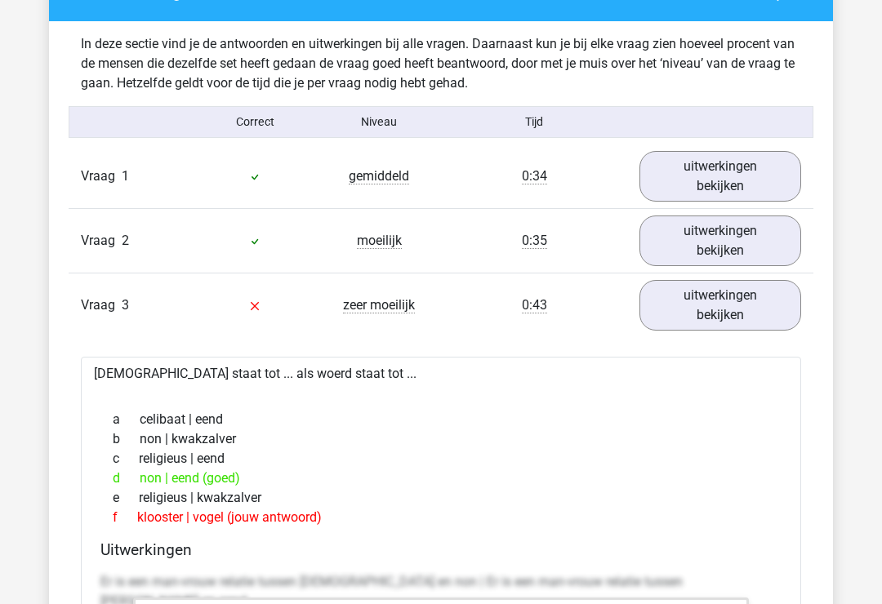
scroll to position [1757, 0]
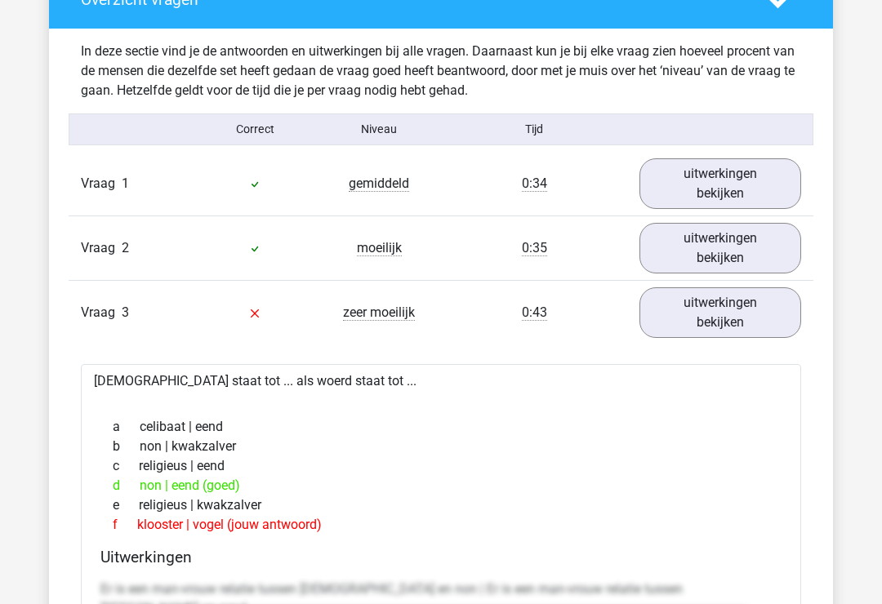
click at [762, 312] on link "uitwerkingen bekijken" at bounding box center [720, 312] width 162 height 51
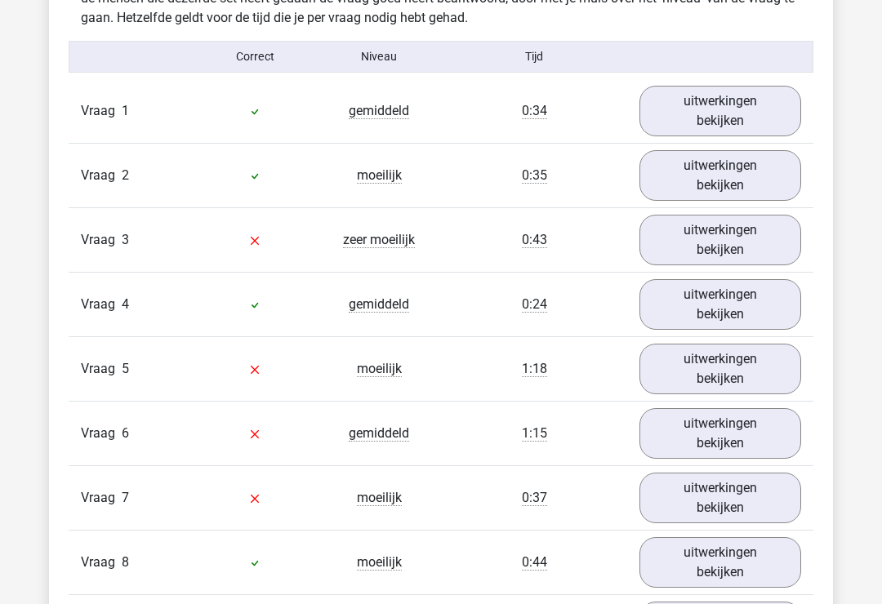
click at [757, 362] on link "uitwerkingen bekijken" at bounding box center [720, 369] width 162 height 51
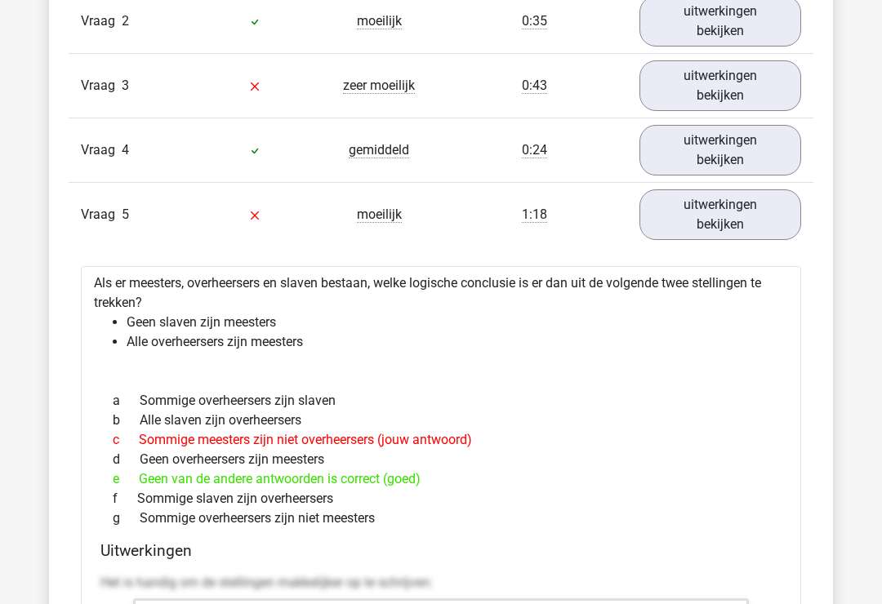
scroll to position [1950, 0]
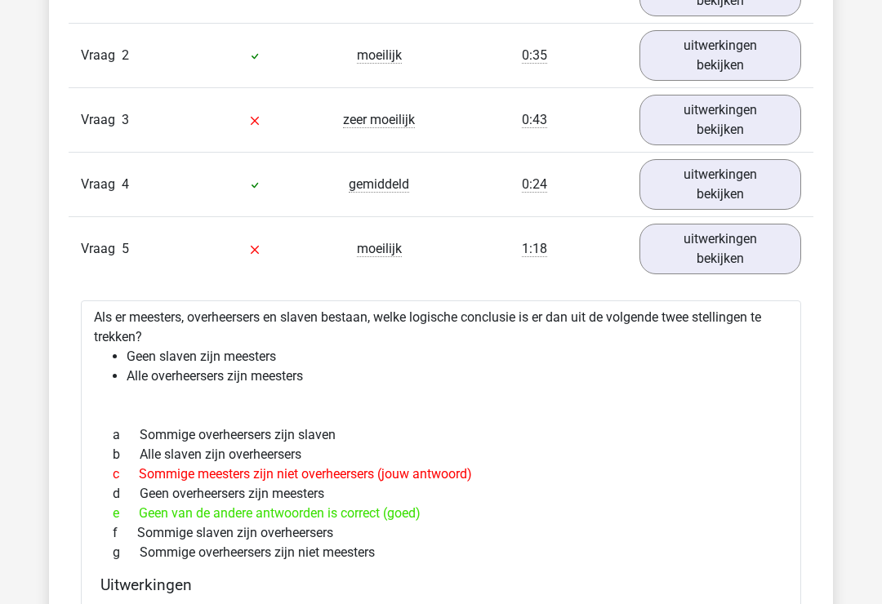
click at [789, 249] on link "uitwerkingen bekijken" at bounding box center [720, 249] width 162 height 51
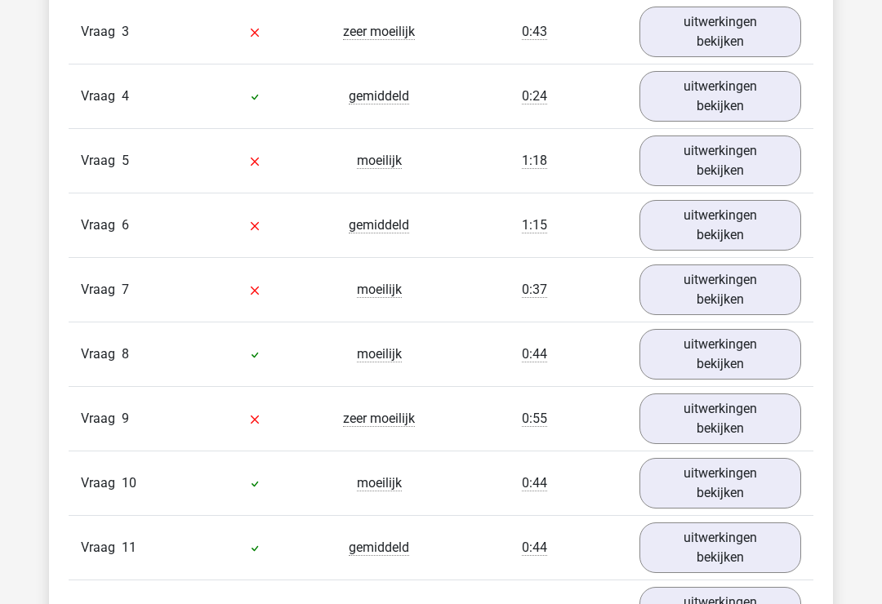
scroll to position [2038, 0]
click at [766, 303] on link "uitwerkingen bekijken" at bounding box center [720, 289] width 162 height 51
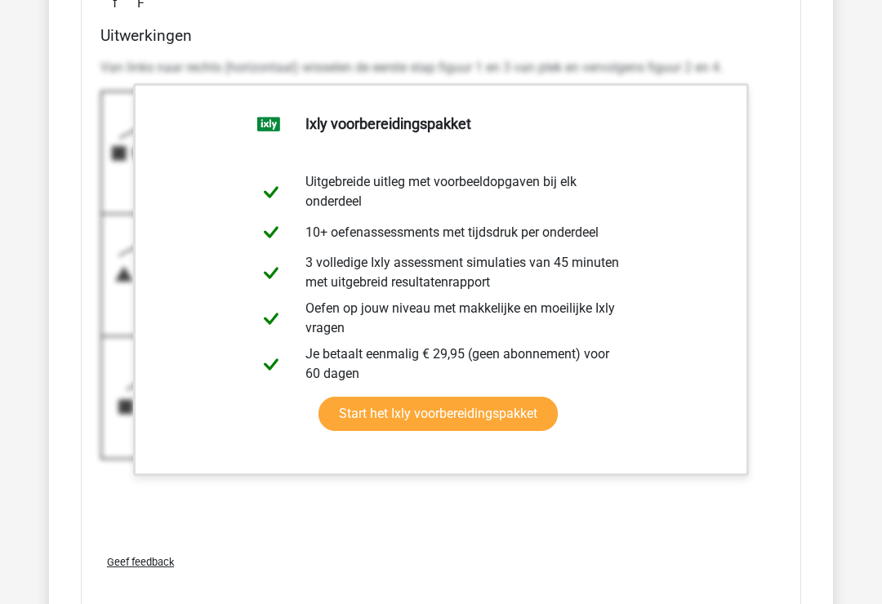
scroll to position [2820, 0]
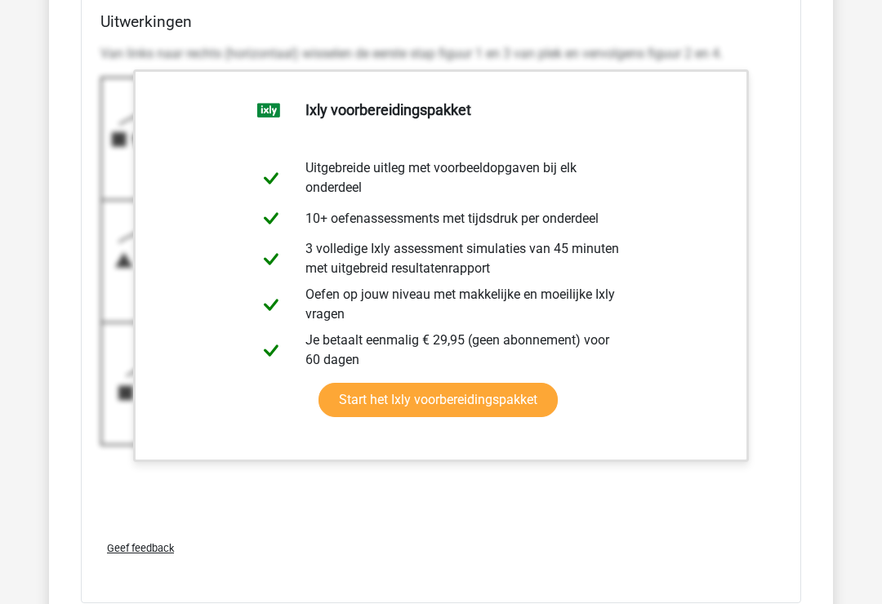
click at [825, 247] on div "Overzicht vragen In deze sectie vind je de antwoorden en uitwerkingen bij alle …" at bounding box center [441, 29] width 784 height 2244
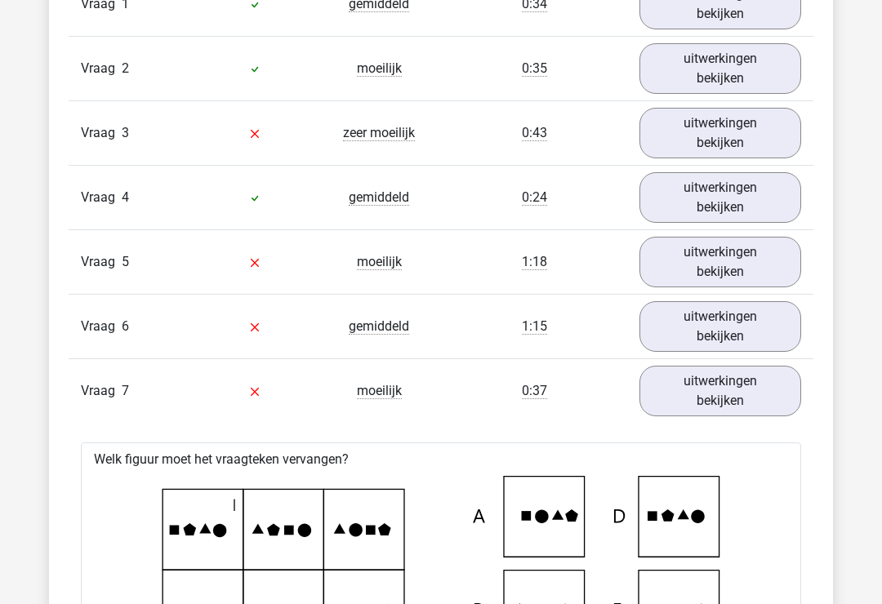
scroll to position [1939, 0]
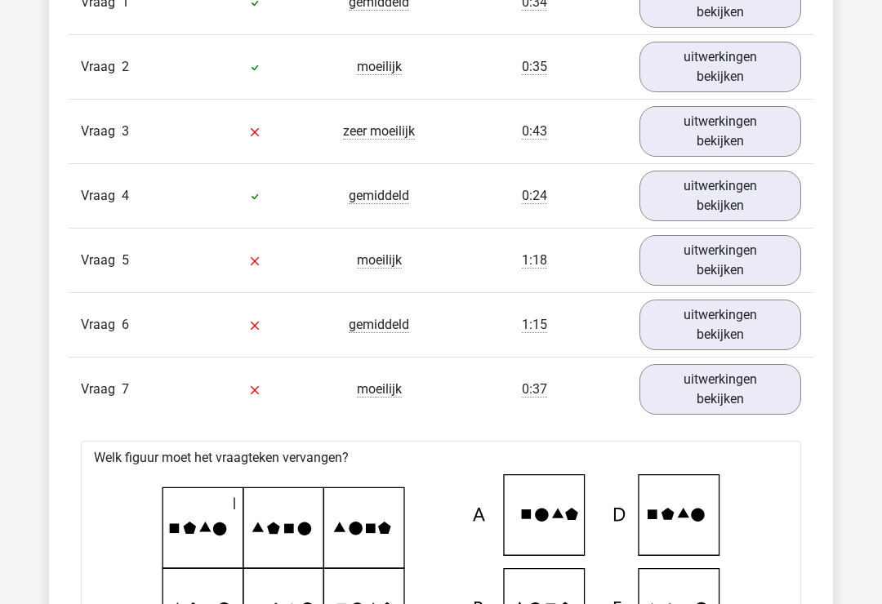
click at [740, 385] on link "uitwerkingen bekijken" at bounding box center [720, 389] width 162 height 51
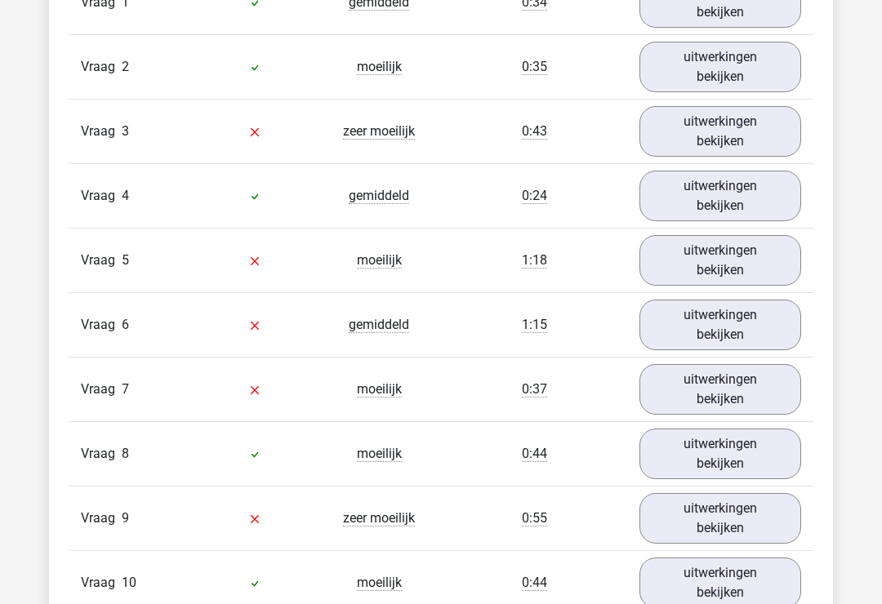
click at [761, 381] on link "uitwerkingen bekijken" at bounding box center [720, 389] width 162 height 51
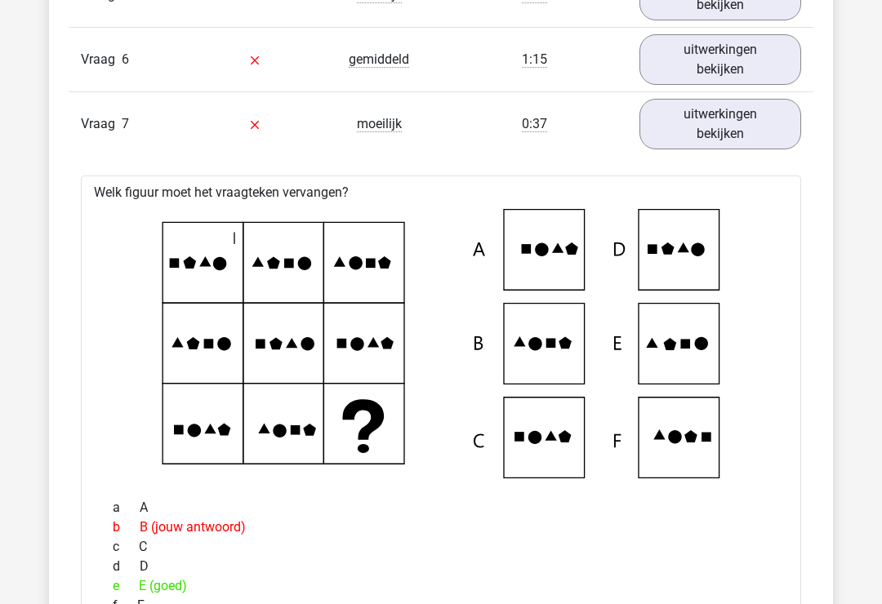
scroll to position [2219, 0]
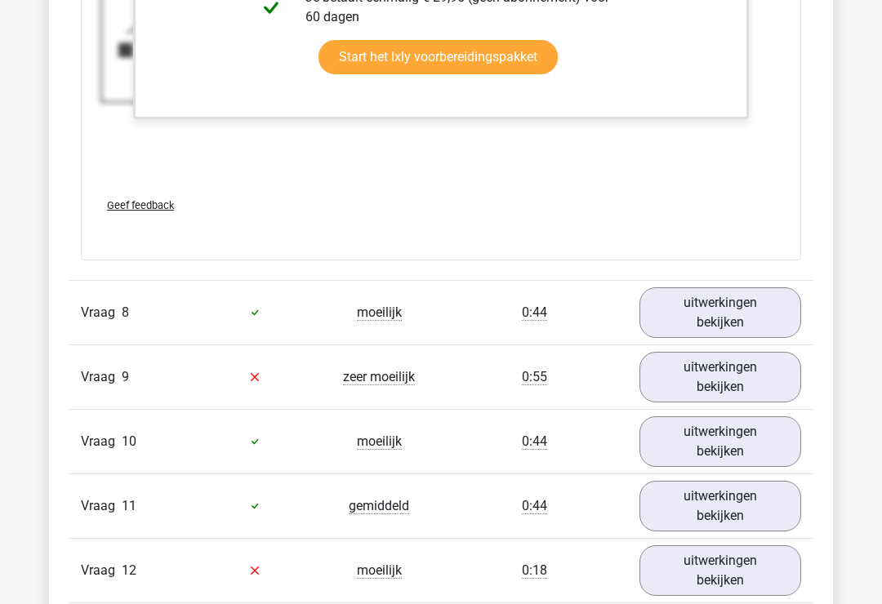
click at [761, 318] on link "uitwerkingen bekijken" at bounding box center [720, 312] width 162 height 51
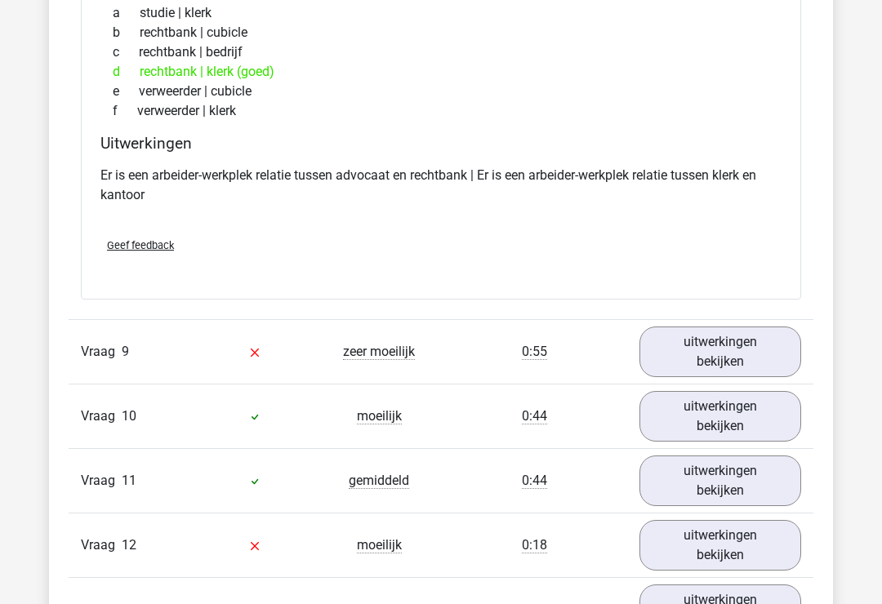
scroll to position [3611, 0]
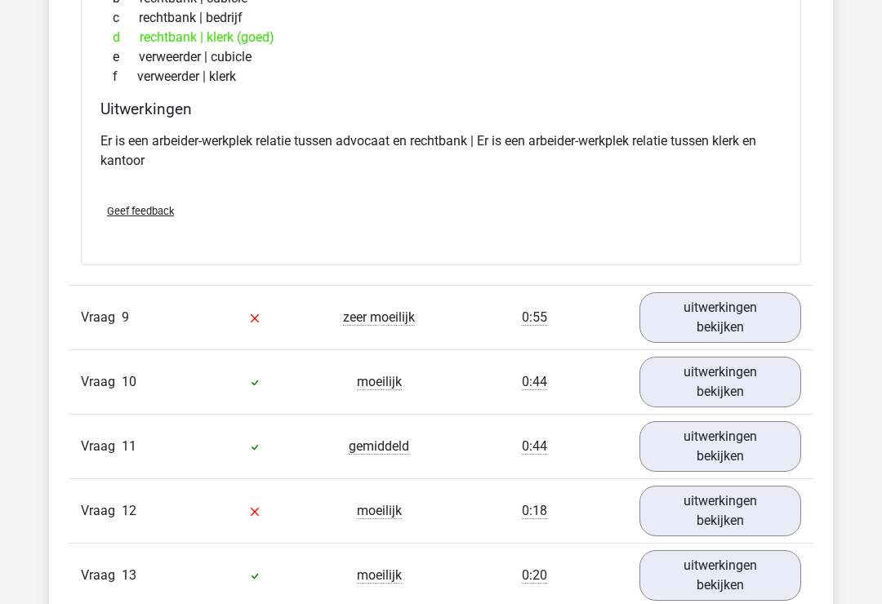
click at [755, 314] on link "uitwerkingen bekijken" at bounding box center [720, 317] width 162 height 51
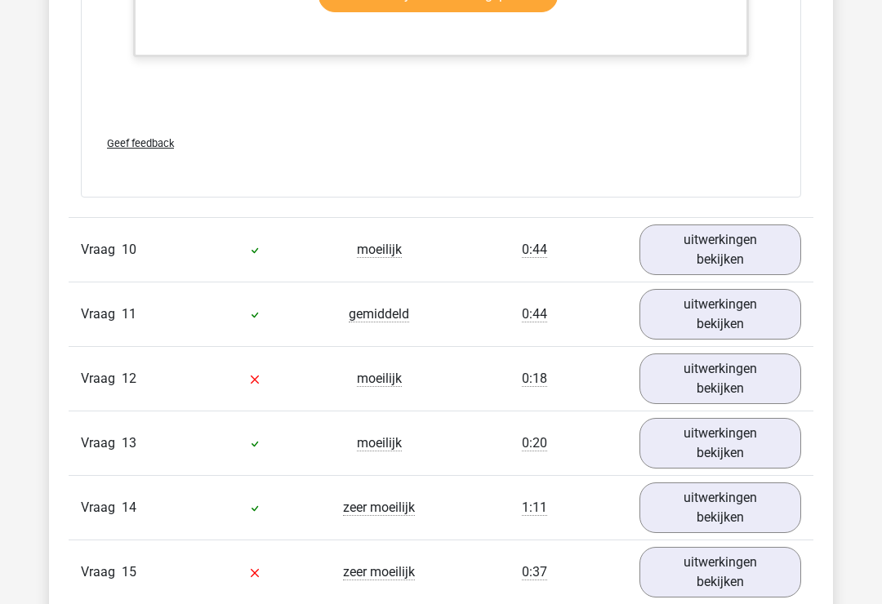
scroll to position [5232, 0]
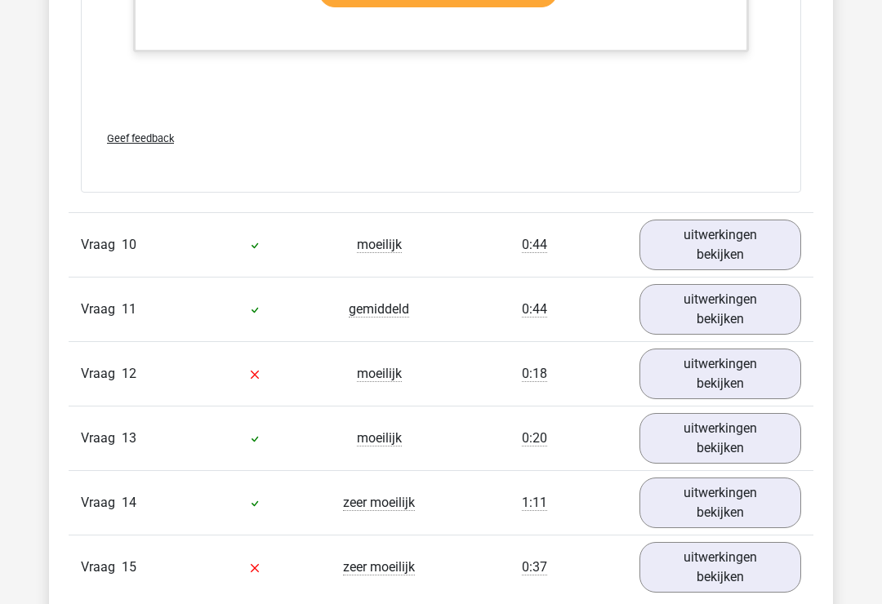
click at [757, 249] on link "uitwerkingen bekijken" at bounding box center [720, 245] width 162 height 51
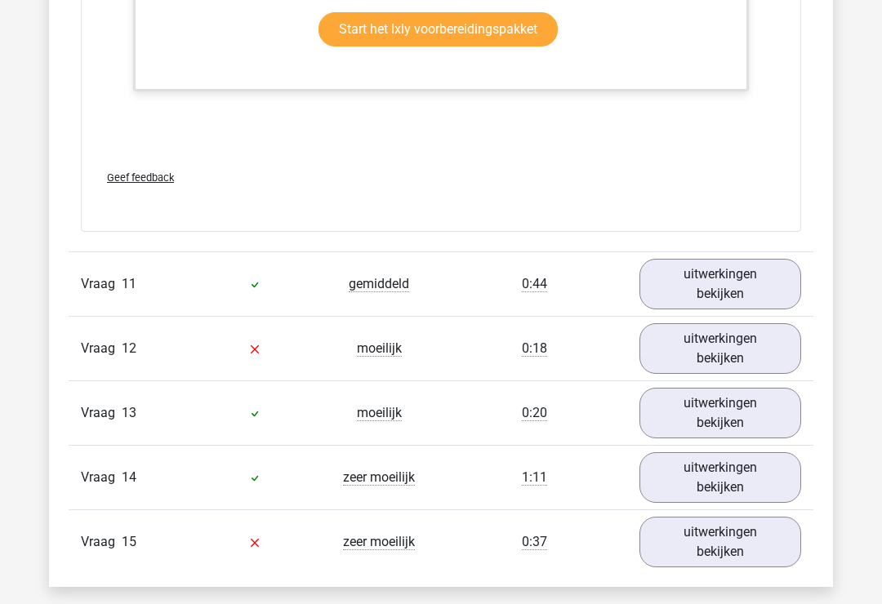
click at [755, 293] on link "uitwerkingen bekijken" at bounding box center [720, 284] width 162 height 51
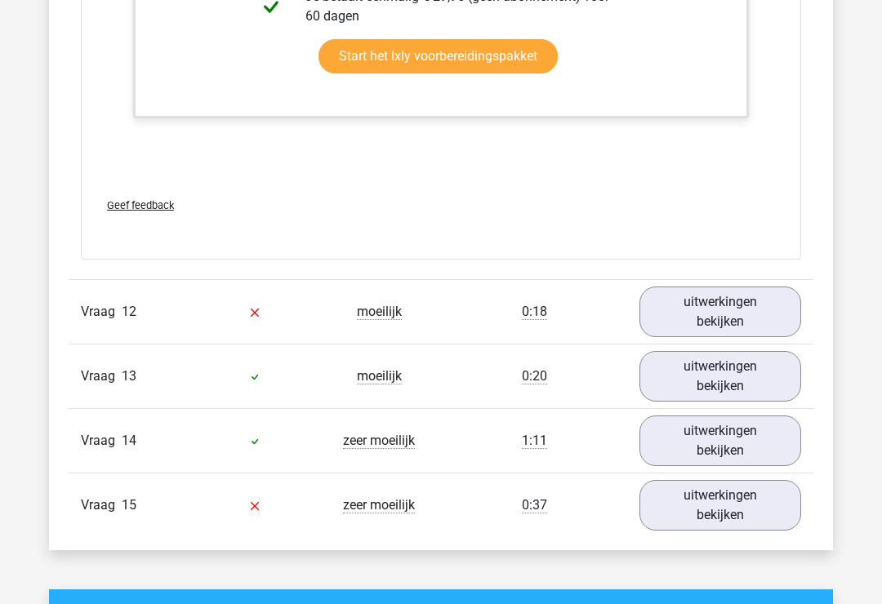
click at [762, 323] on link "uitwerkingen bekijken" at bounding box center [720, 311] width 162 height 51
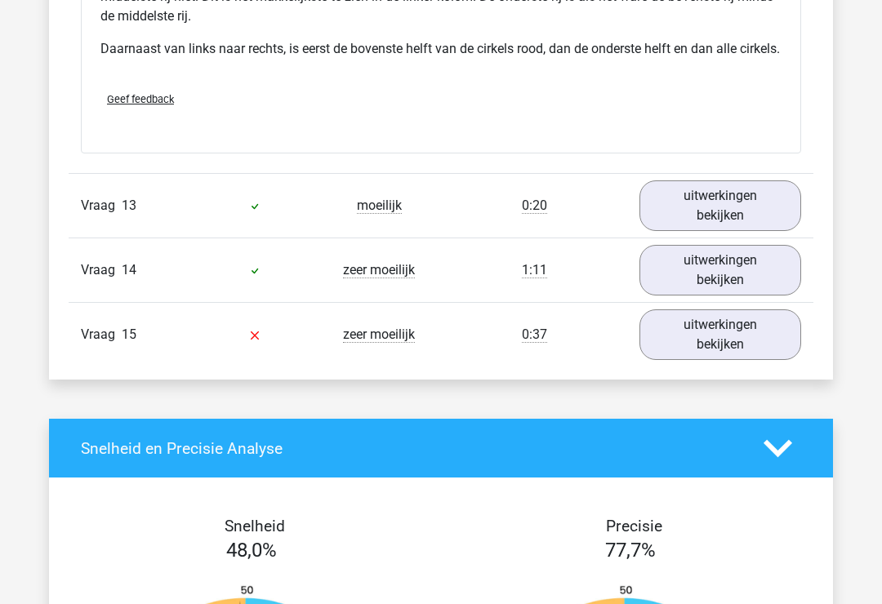
scroll to position [8047, 0]
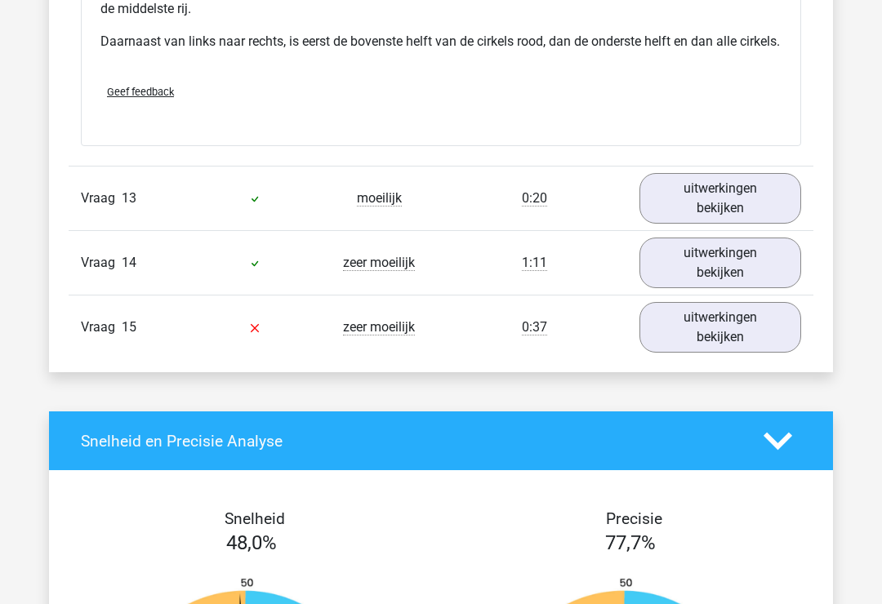
click at [763, 224] on link "uitwerkingen bekijken" at bounding box center [720, 198] width 162 height 51
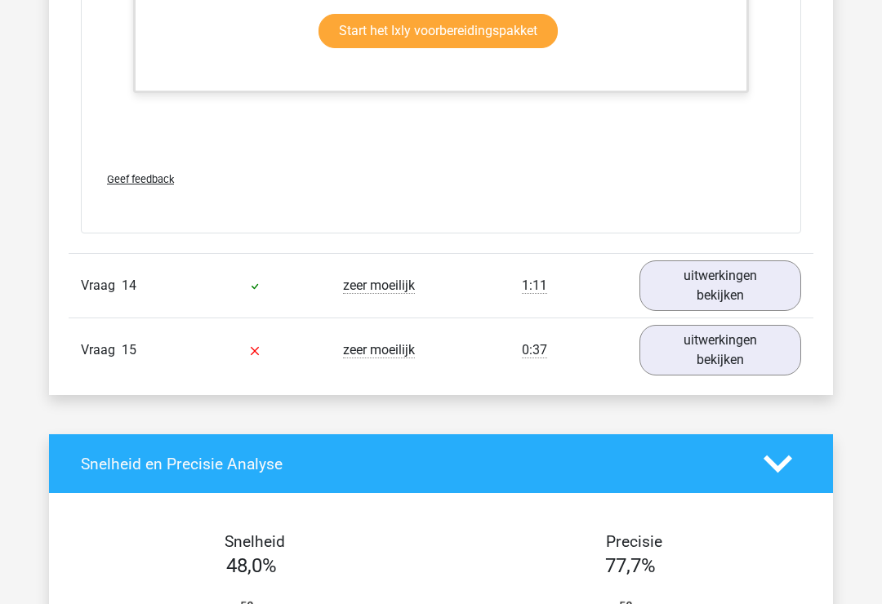
click at [744, 312] on link "uitwerkingen bekijken" at bounding box center [720, 286] width 162 height 51
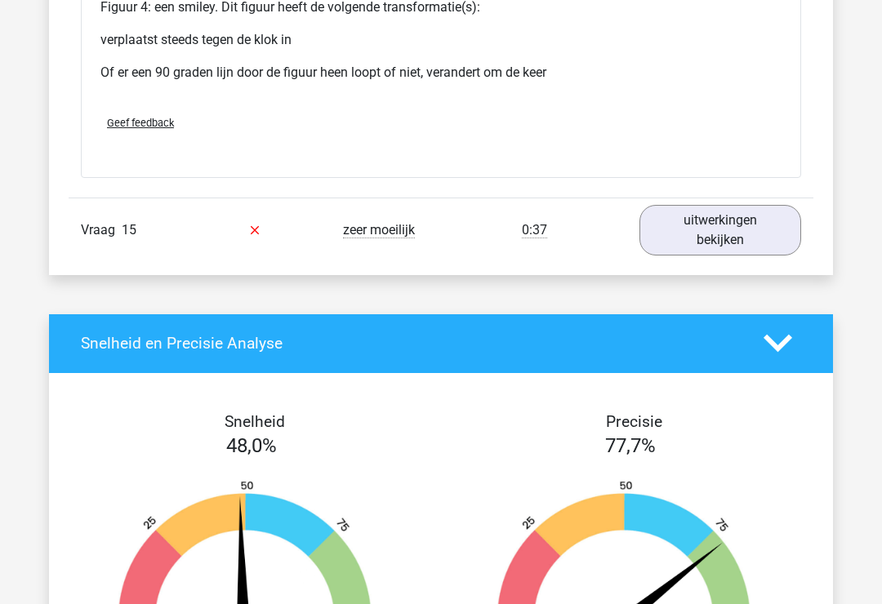
scroll to position [10253, 0]
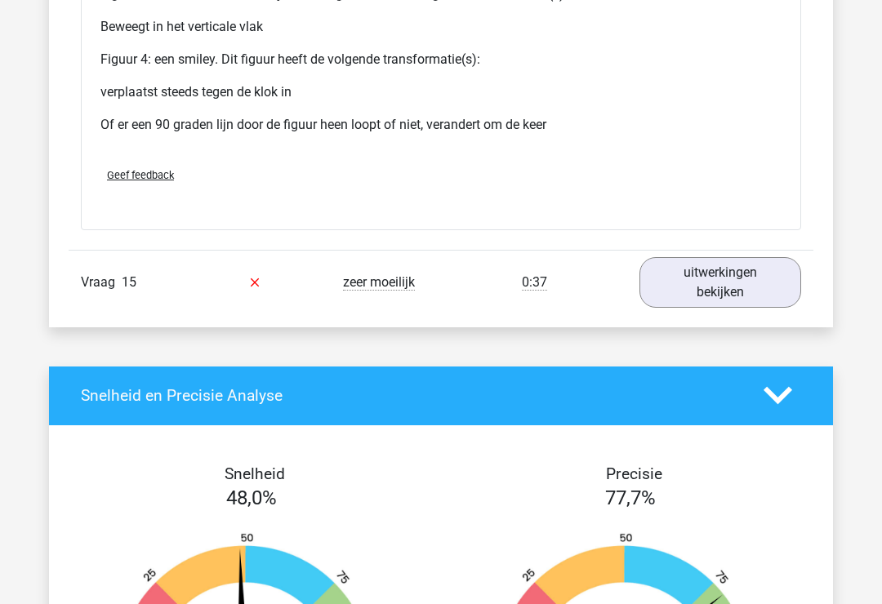
click at [761, 308] on link "uitwerkingen bekijken" at bounding box center [720, 282] width 162 height 51
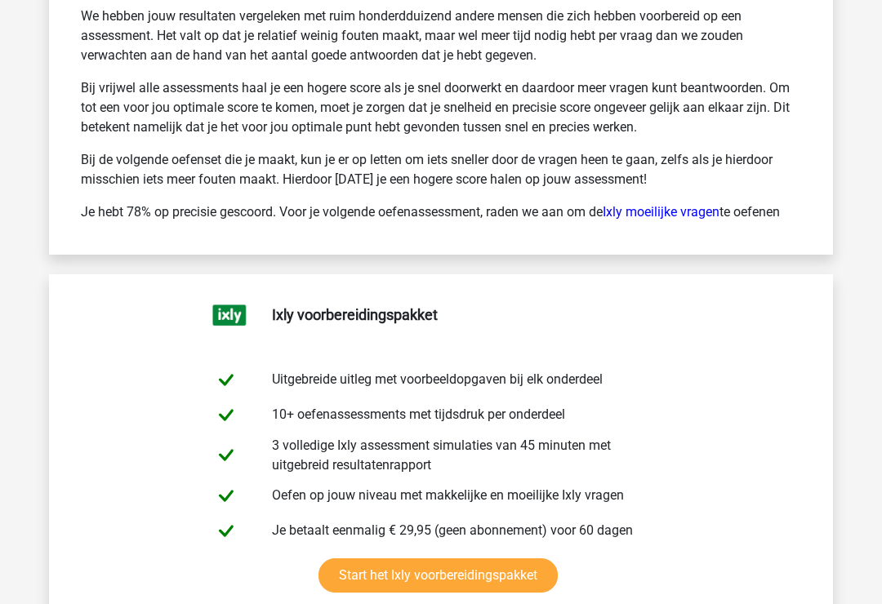
scroll to position [12146, 0]
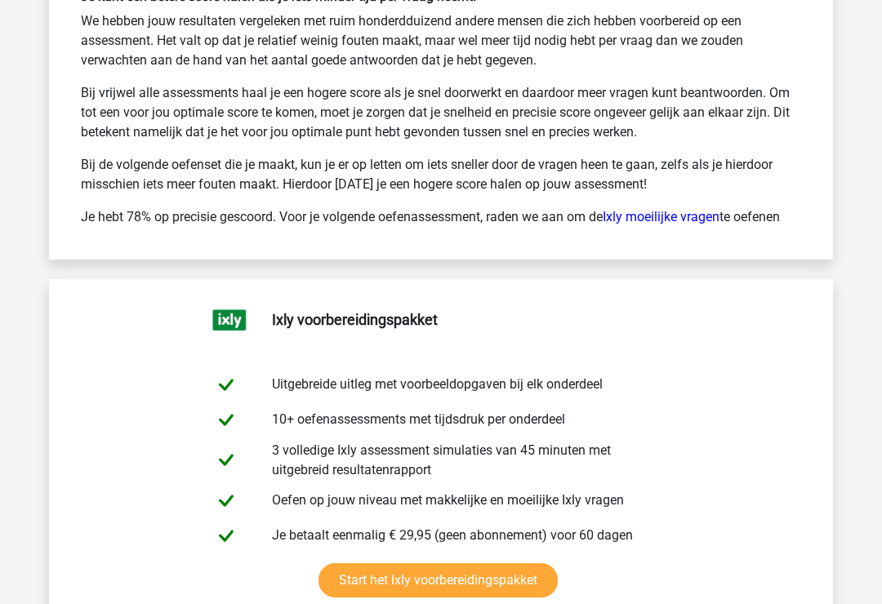
click at [708, 225] on link "Ixly moeilijke vragen" at bounding box center [660, 218] width 117 height 16
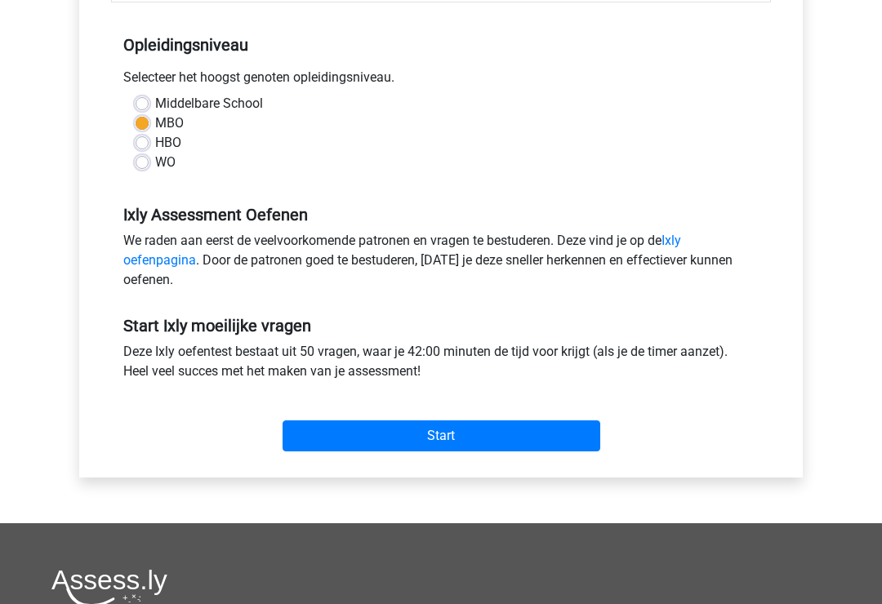
scroll to position [331, 0]
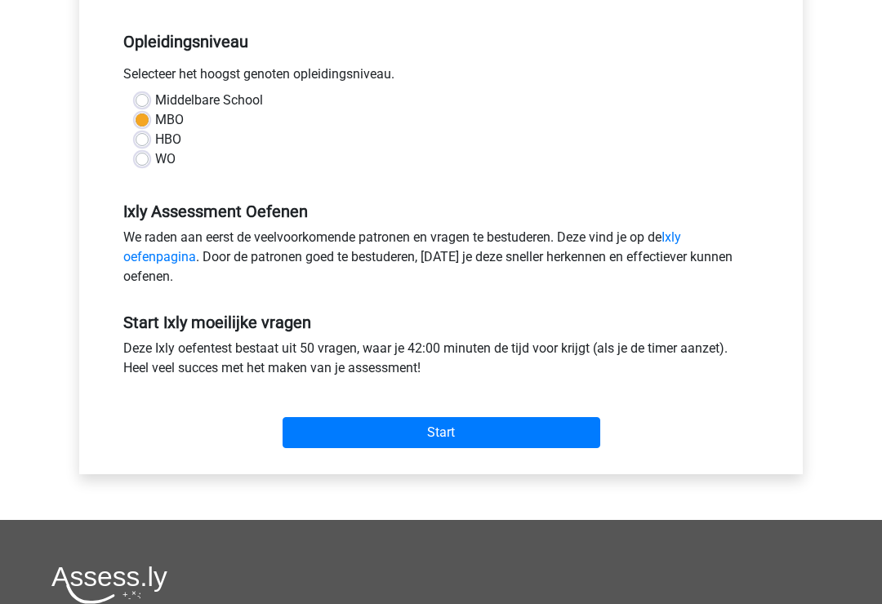
click at [555, 436] on input "Start" at bounding box center [441, 433] width 318 height 31
